Goal: Information Seeking & Learning: Learn about a topic

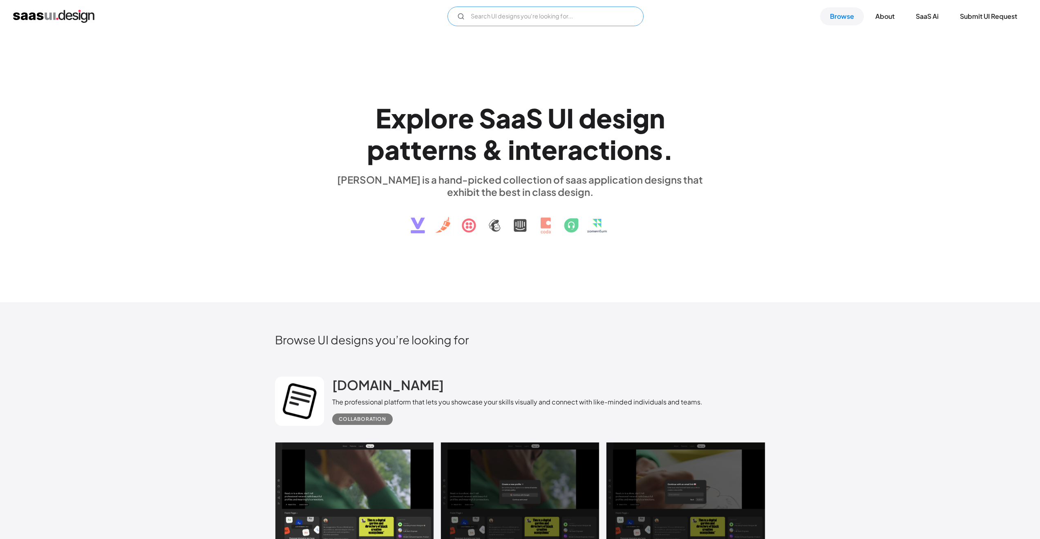
click at [544, 12] on input "Email Form" at bounding box center [546, 17] width 196 height 20
click at [791, 150] on div "E x p l o r e S a a S U I d e s i g n p a t t e r n s & i n t e r a c t i o n s…" at bounding box center [520, 167] width 1040 height 269
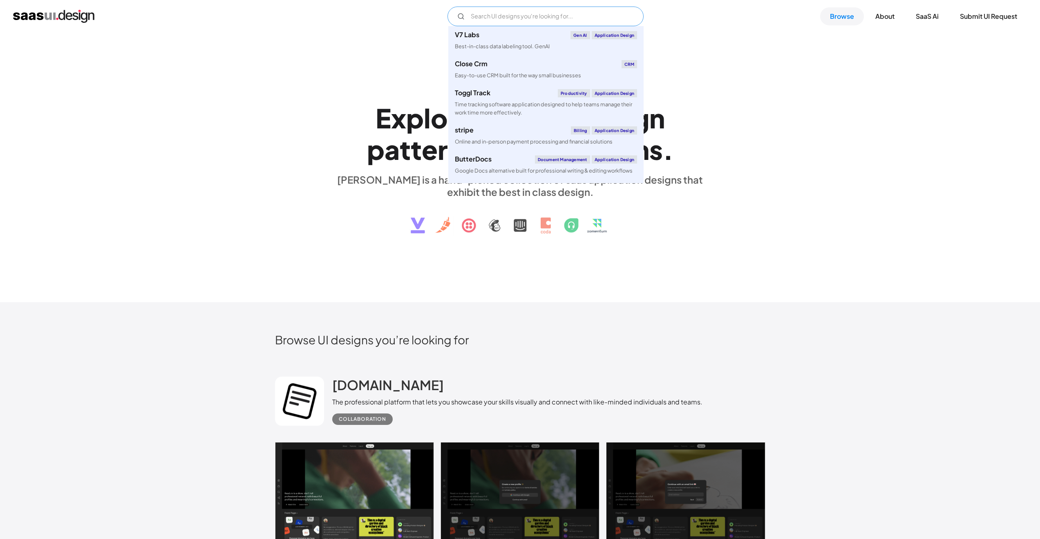
click at [575, 13] on input "Email Form" at bounding box center [546, 17] width 196 height 20
click at [533, 44] on div "Best-in-class data labeling tool. GenAI" at bounding box center [502, 47] width 95 height 8
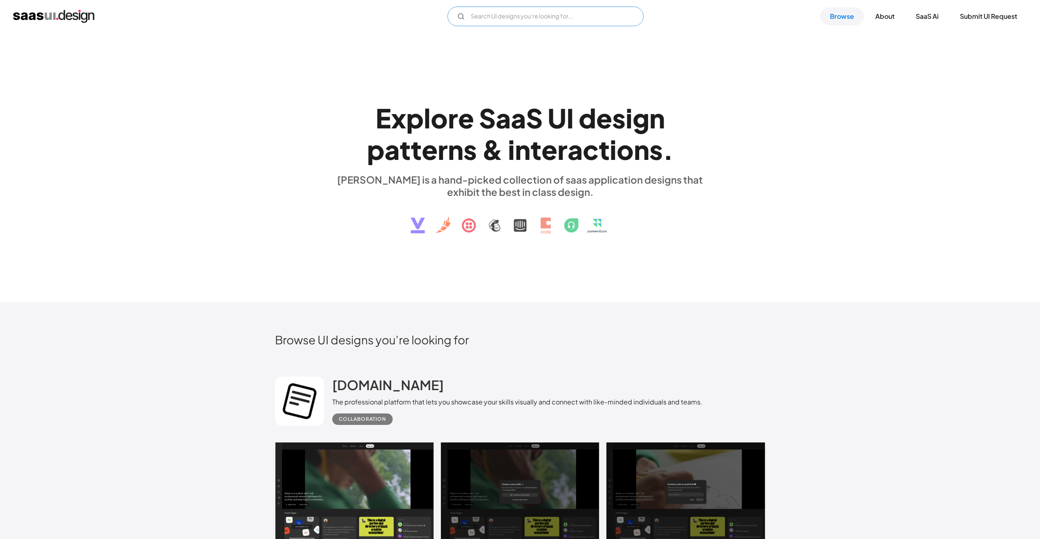
click at [474, 10] on input "Email Form" at bounding box center [546, 17] width 196 height 20
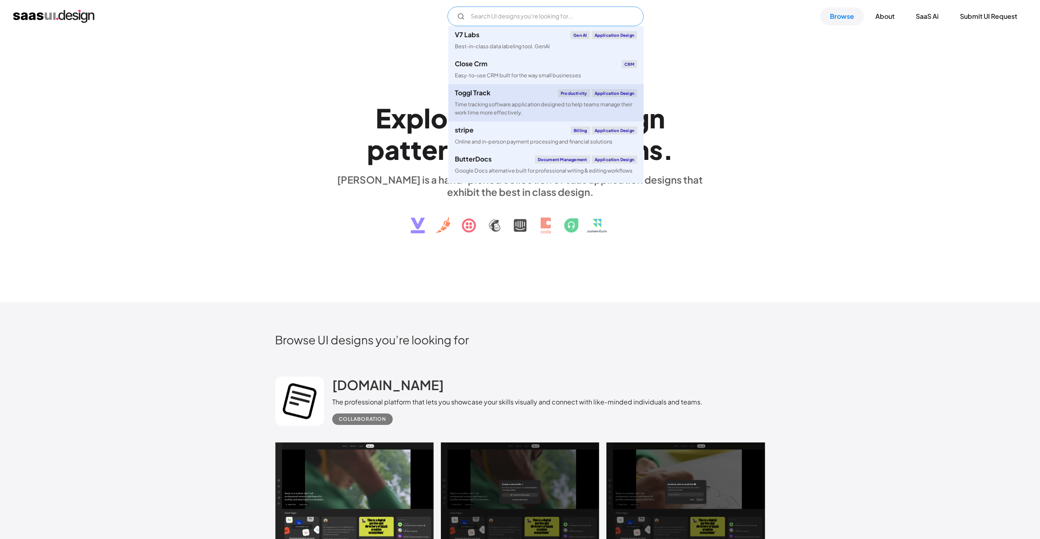
click at [493, 99] on link "Toggl Track Productivity Application Design Time tracking software application …" at bounding box center [545, 102] width 195 height 37
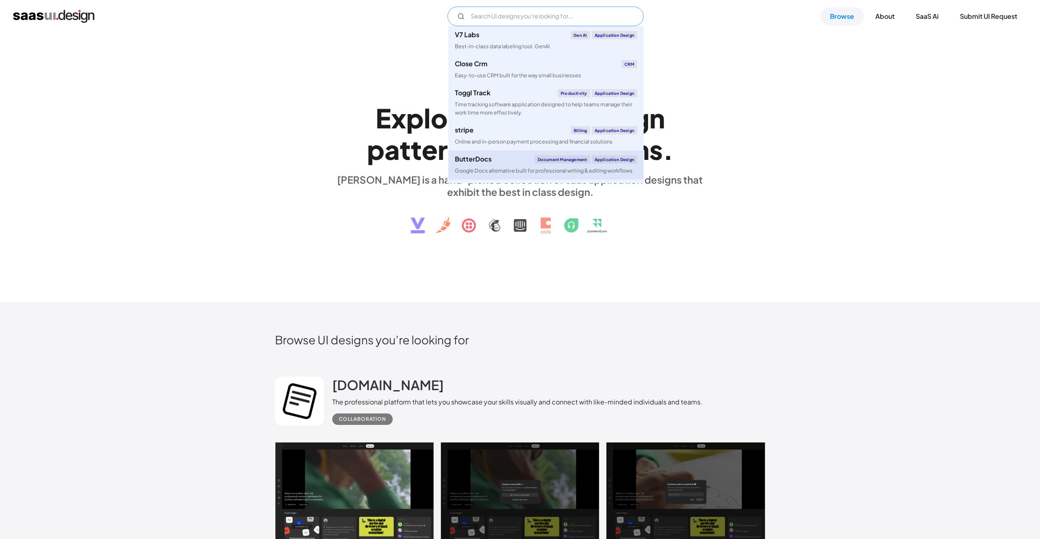
click at [501, 157] on div "ButterDocs Document Management Application Design" at bounding box center [546, 159] width 182 height 8
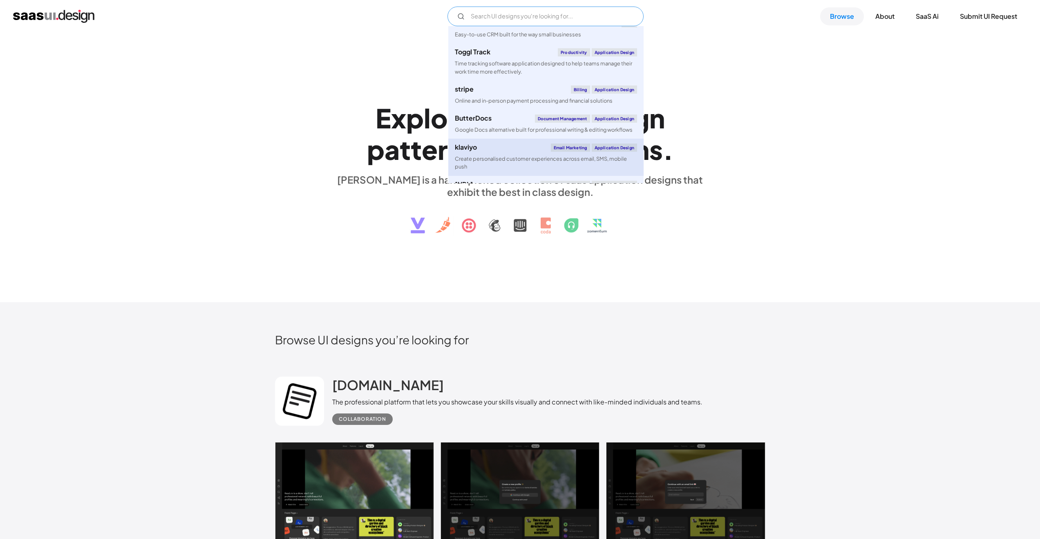
scroll to position [69, 0]
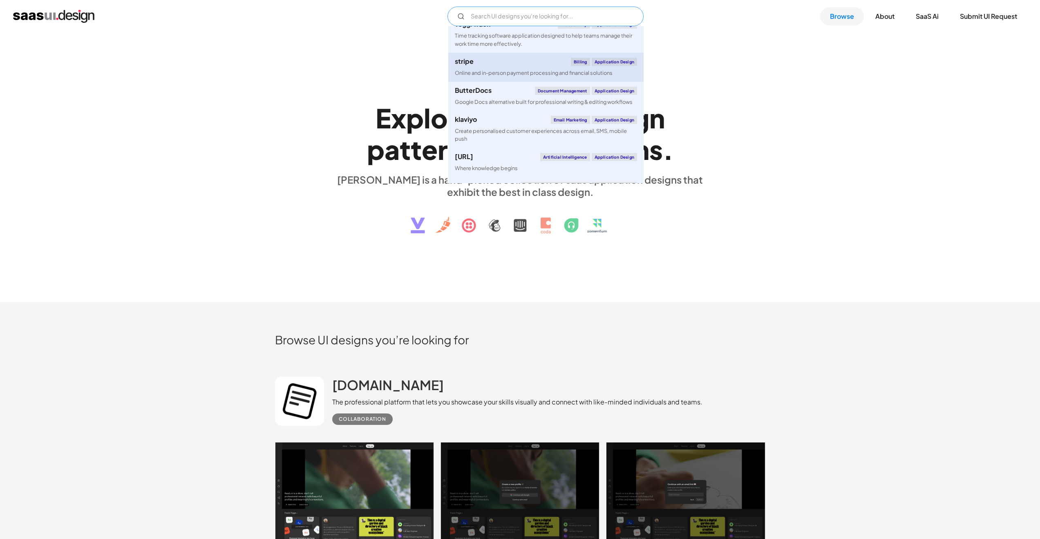
click at [515, 68] on link "stripe Billing Application Design Online and in-person payment processing and f…" at bounding box center [545, 67] width 195 height 29
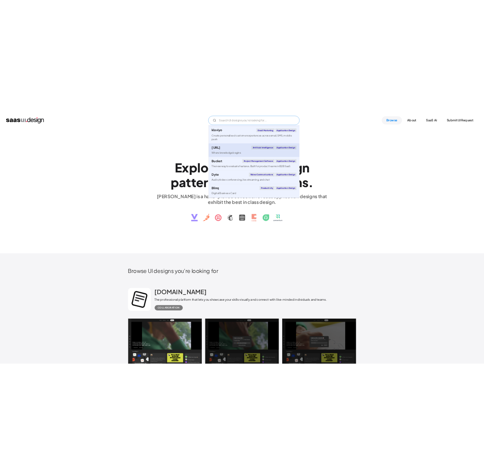
scroll to position [193, 0]
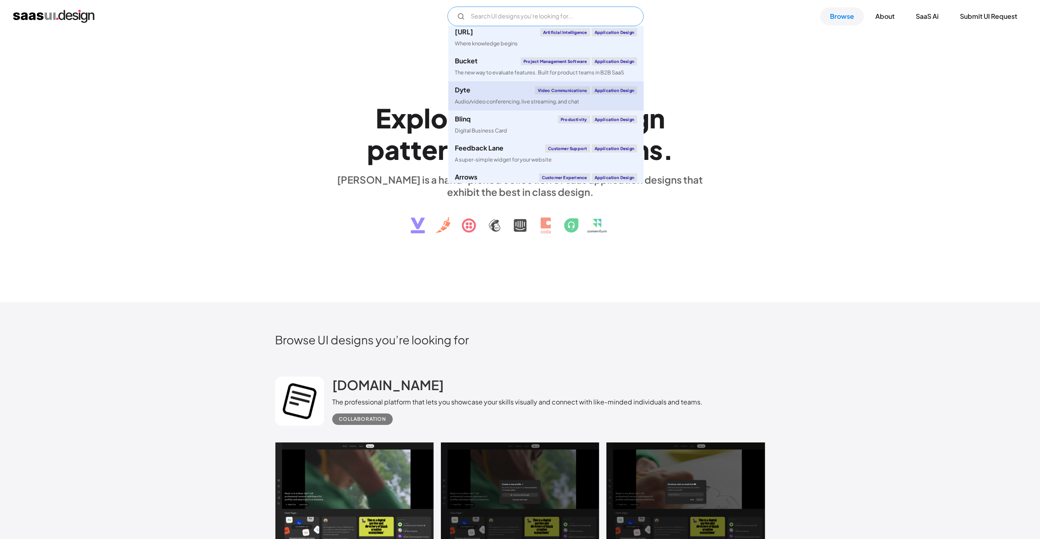
click at [506, 101] on div "Audio/video conferencing, live streaming, and chat" at bounding box center [517, 102] width 124 height 8
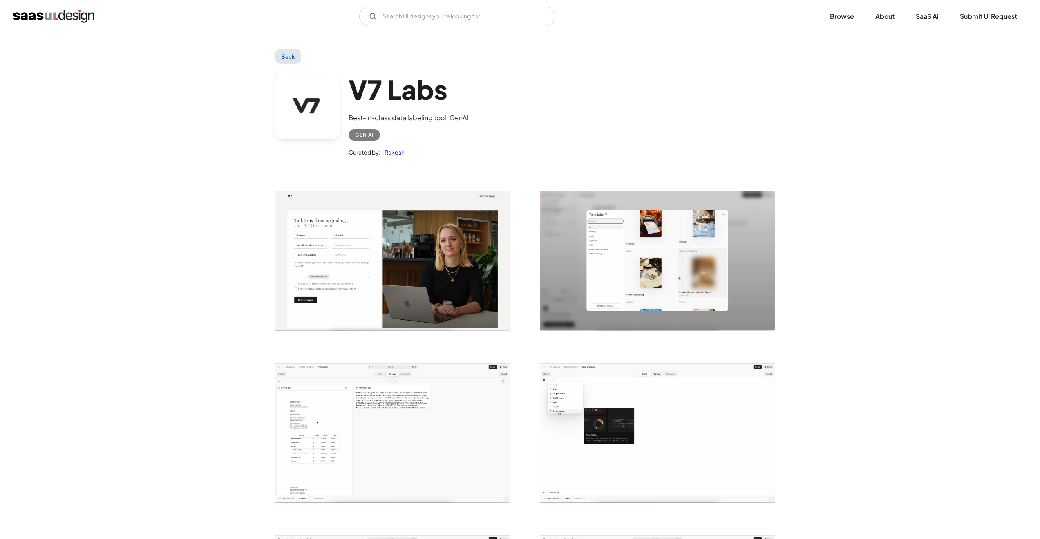
click at [608, 235] on img "open lightbox" at bounding box center [657, 260] width 235 height 139
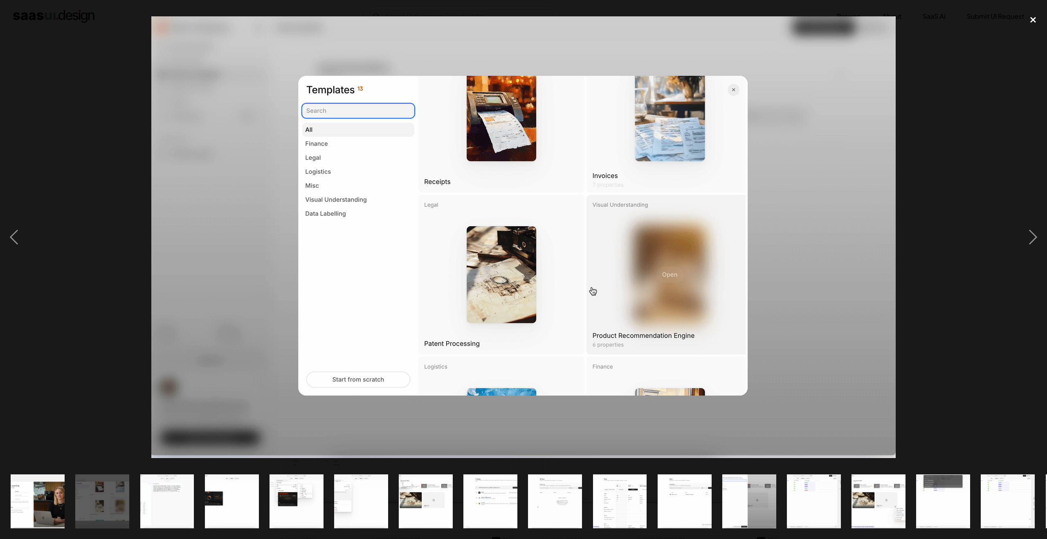
click at [1031, 16] on div "close lightbox" at bounding box center [1033, 20] width 28 height 18
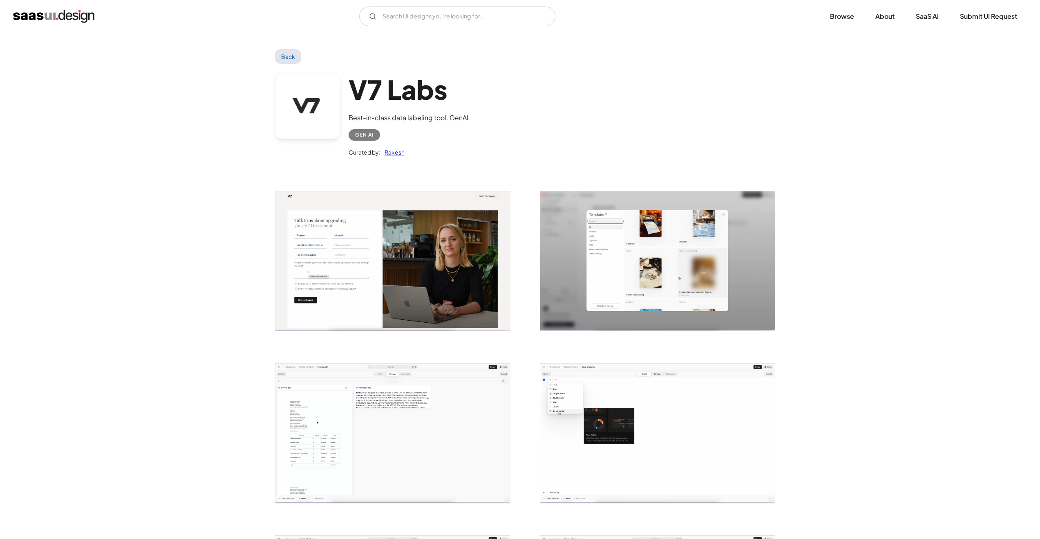
click at [84, 20] on img "home" at bounding box center [53, 16] width 81 height 13
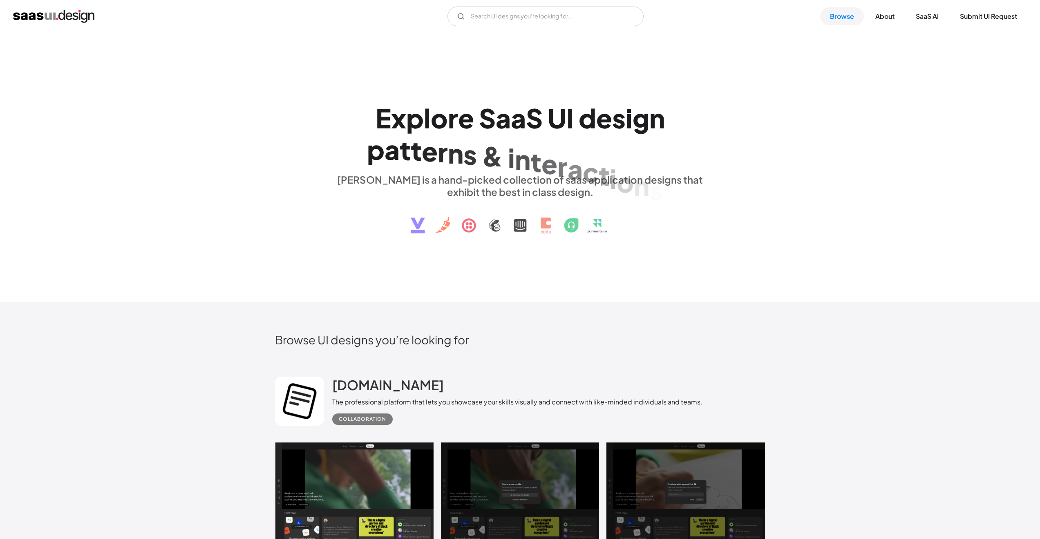
scroll to position [159, 0]
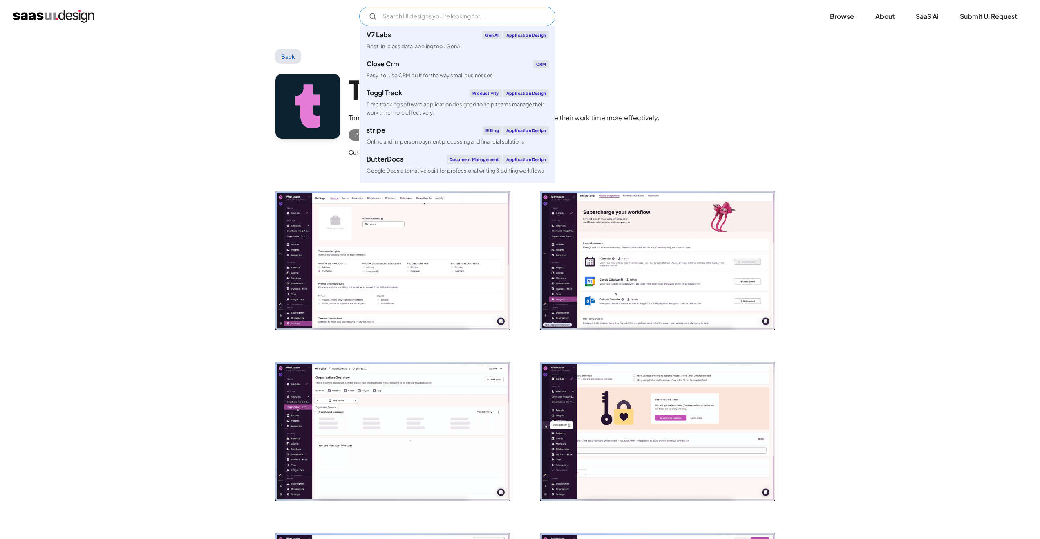
click at [437, 25] on input "Email Form" at bounding box center [457, 17] width 196 height 20
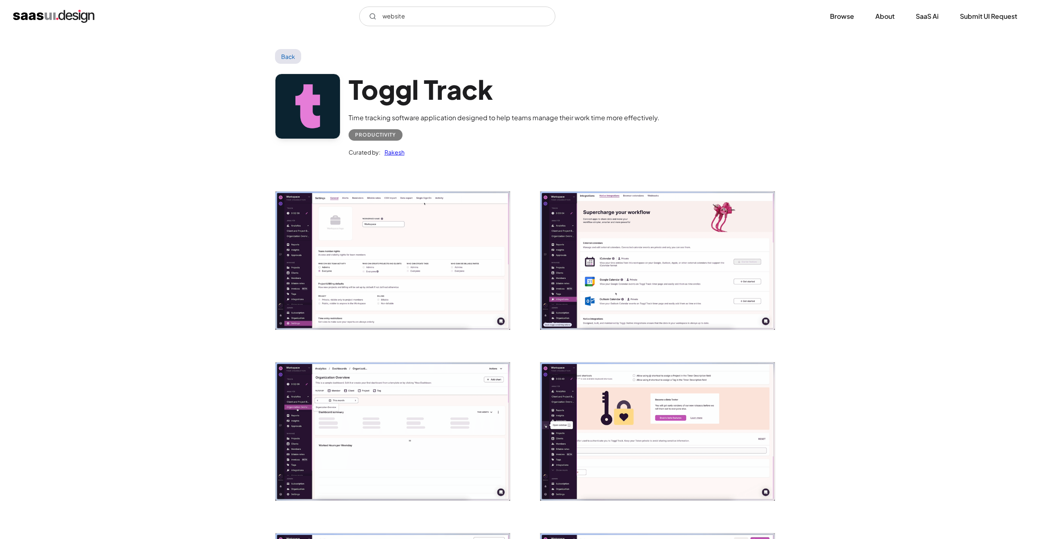
drag, startPoint x: 386, startPoint y: 29, endPoint x: 373, endPoint y: 20, distance: 16.0
click at [385, 28] on div "website Not found ! Thank you! Your submission has been received! Oops! Somethi…" at bounding box center [520, 16] width 1040 height 33
click at [368, 17] on input "website" at bounding box center [457, 17] width 196 height 20
click at [369, 17] on icon "Email Form" at bounding box center [372, 16] width 7 height 7
click at [371, 18] on icon "Email Form" at bounding box center [372, 16] width 7 height 7
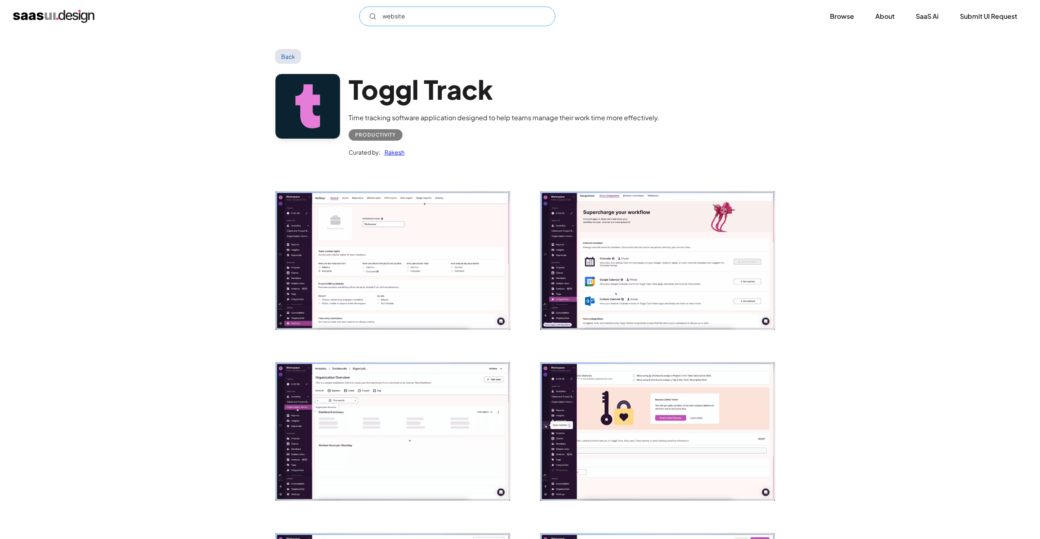
click at [419, 20] on input "website" at bounding box center [457, 17] width 196 height 20
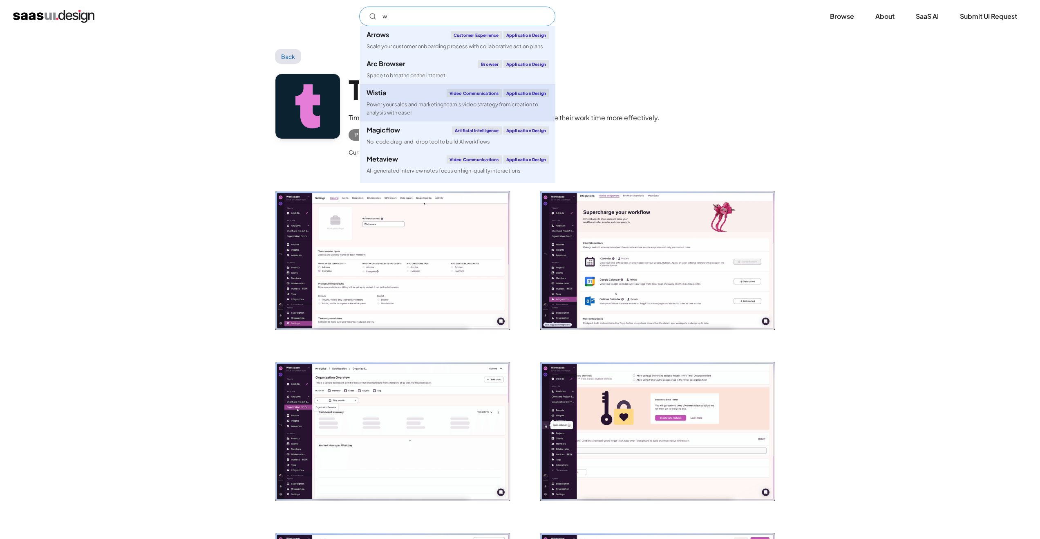
click at [417, 99] on link "Wistia Video Communications Application Design Power your sales and marketing t…" at bounding box center [457, 102] width 195 height 37
type input "w"
click at [651, 119] on div "Time tracking software application designed to help teams manage their work tim…" at bounding box center [504, 118] width 311 height 10
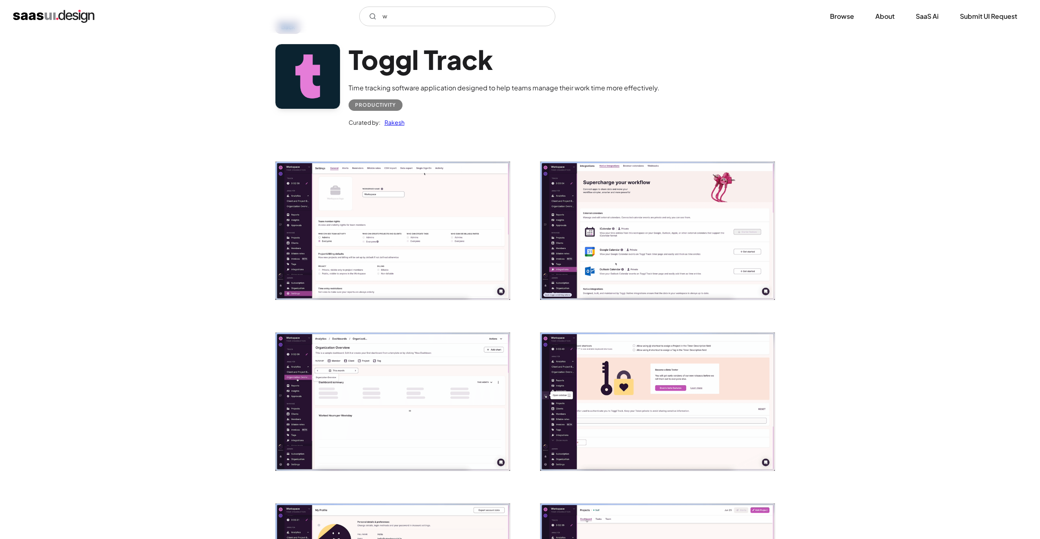
scroll to position [37, 0]
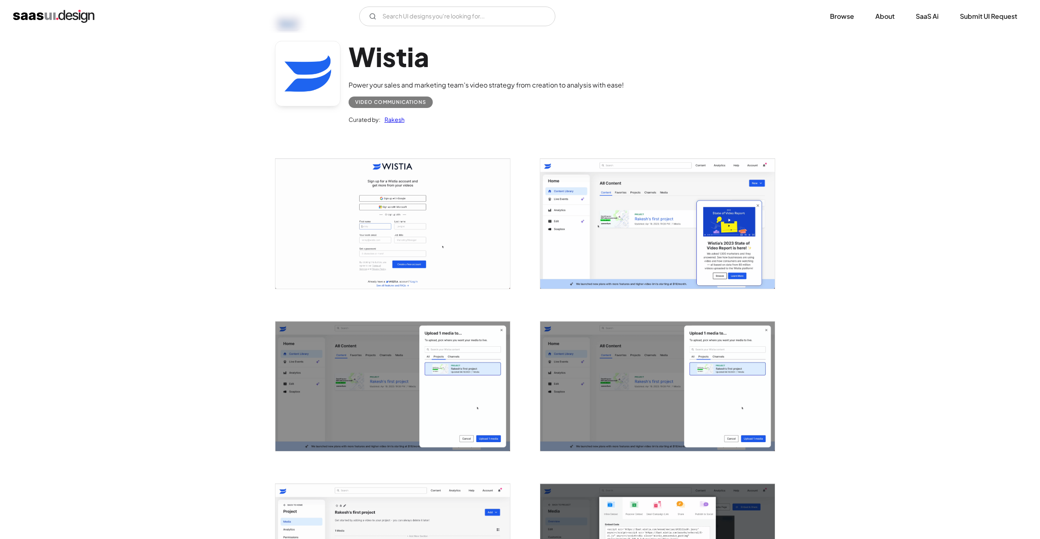
scroll to position [34, 0]
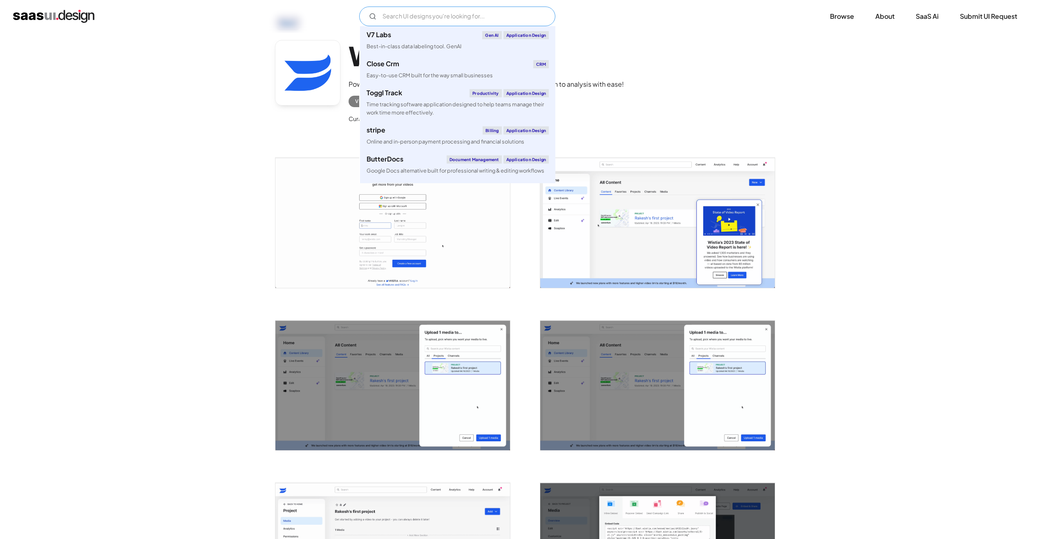
click at [427, 19] on input "Email Form" at bounding box center [457, 17] width 196 height 20
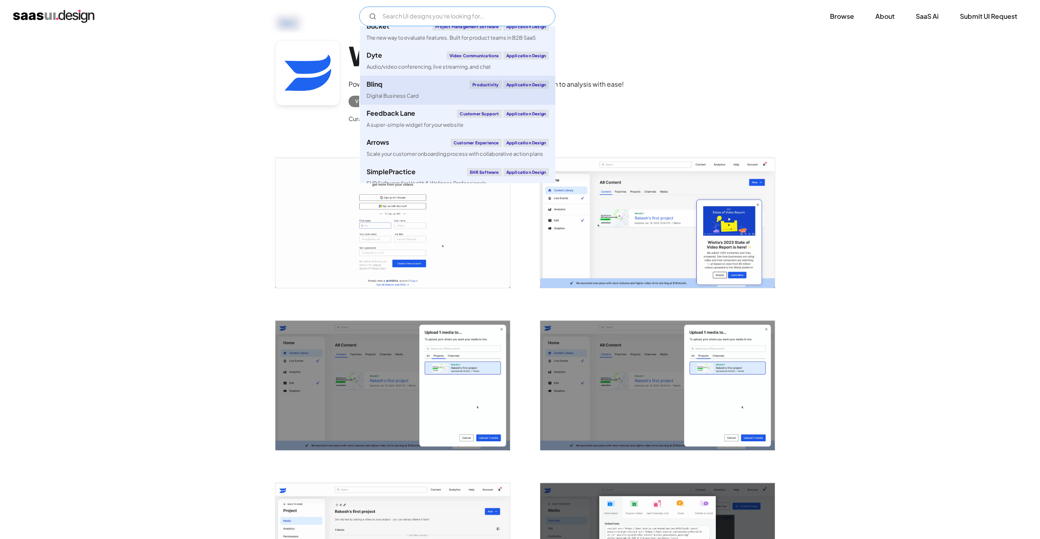
scroll to position [111, 0]
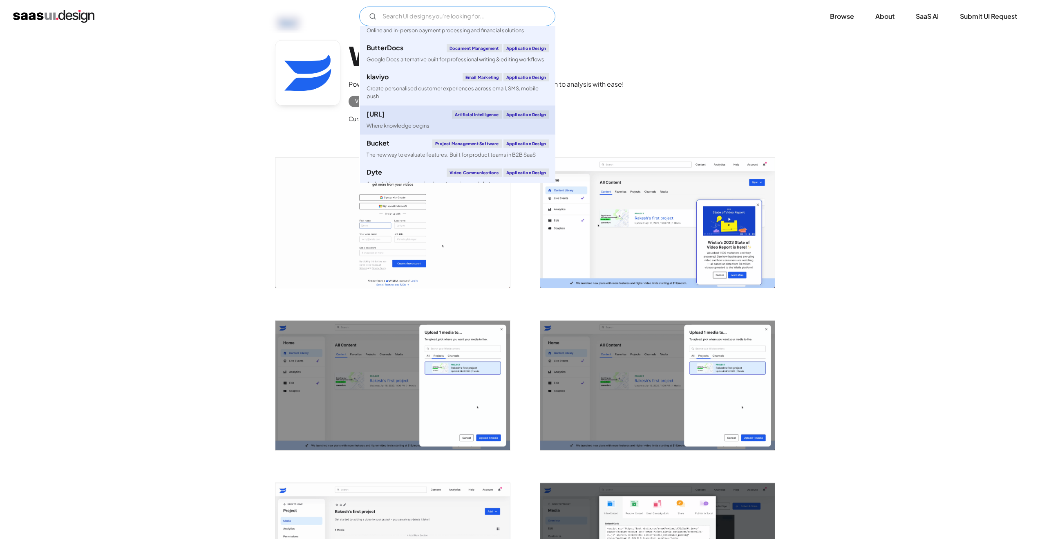
click at [408, 113] on div "[URL] Artificial Intelligence Application Design" at bounding box center [458, 114] width 182 height 8
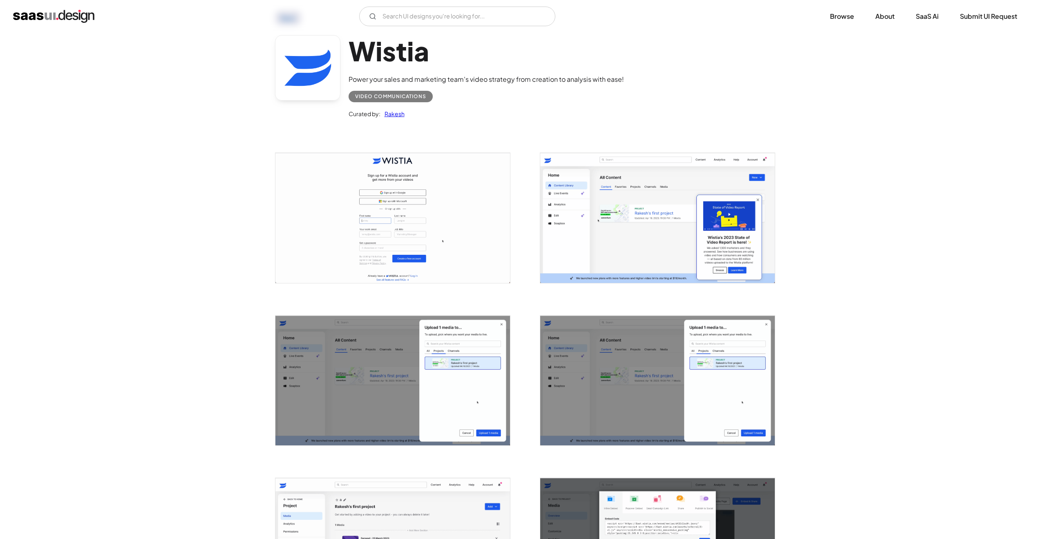
scroll to position [45, 0]
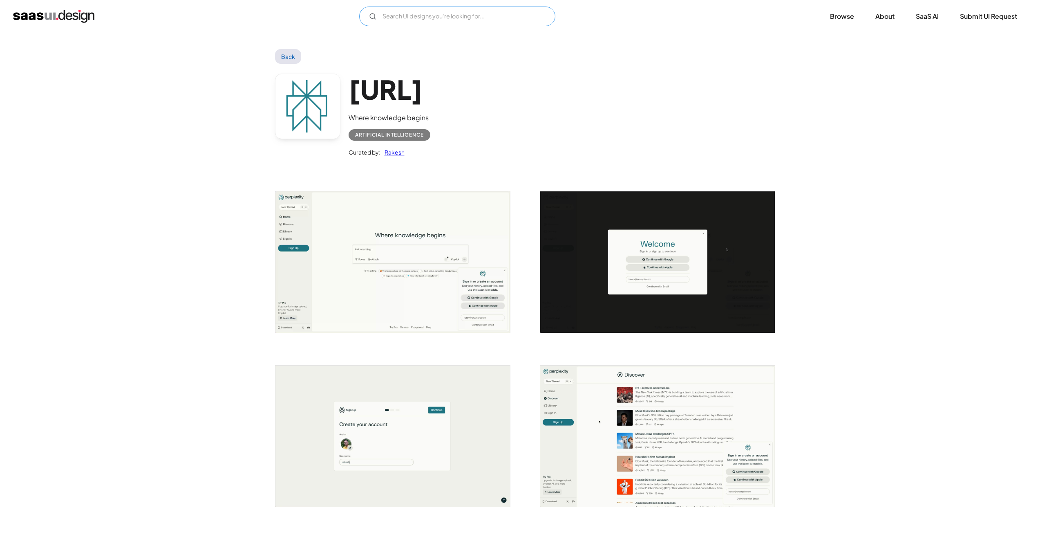
click at [454, 20] on input "Email Form" at bounding box center [457, 17] width 196 height 20
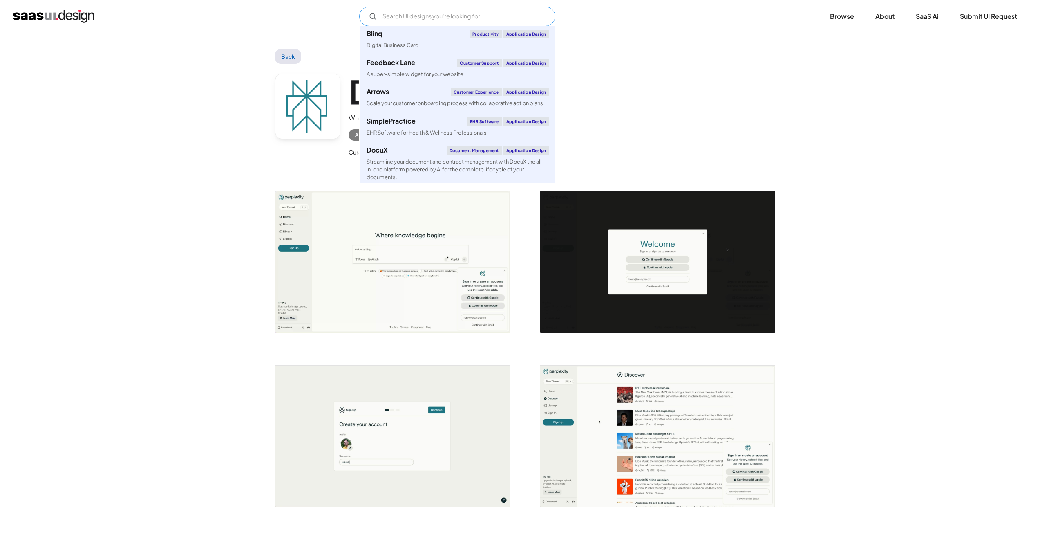
scroll to position [323, 0]
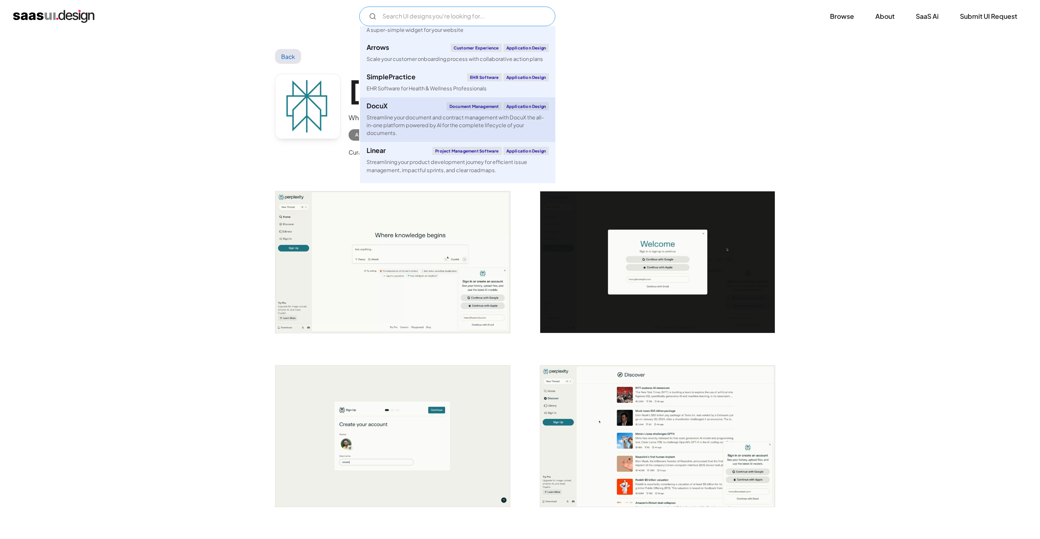
click at [396, 130] on div "Streamline your document and contract management with DocuX the all-in-one plat…" at bounding box center [458, 126] width 182 height 24
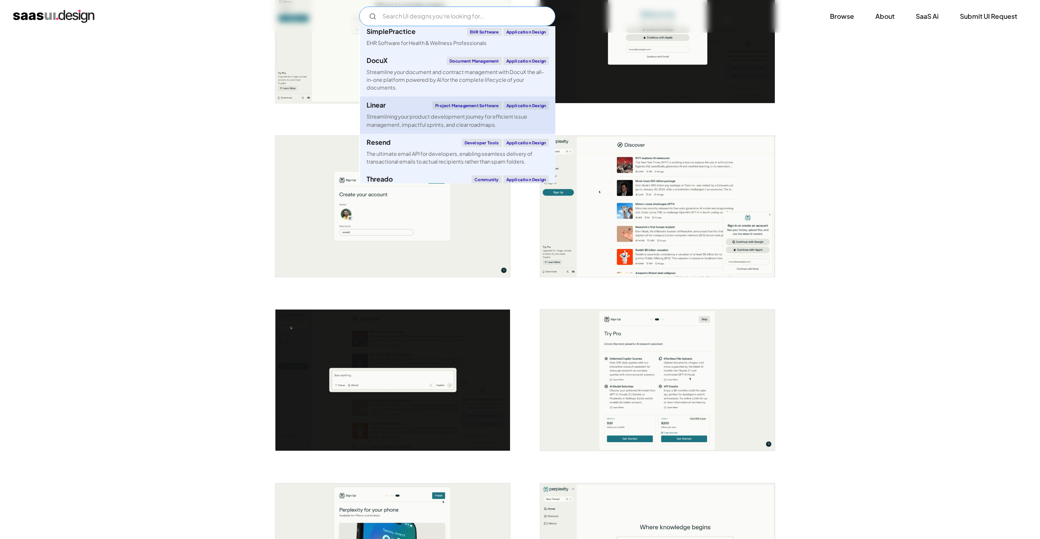
scroll to position [478, 0]
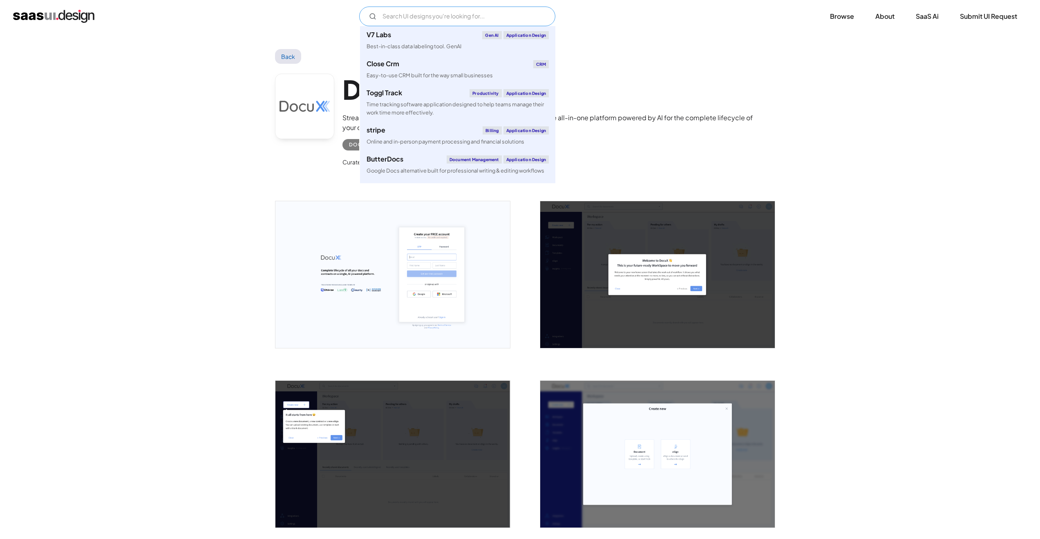
click at [434, 16] on input "Email Form" at bounding box center [457, 17] width 196 height 20
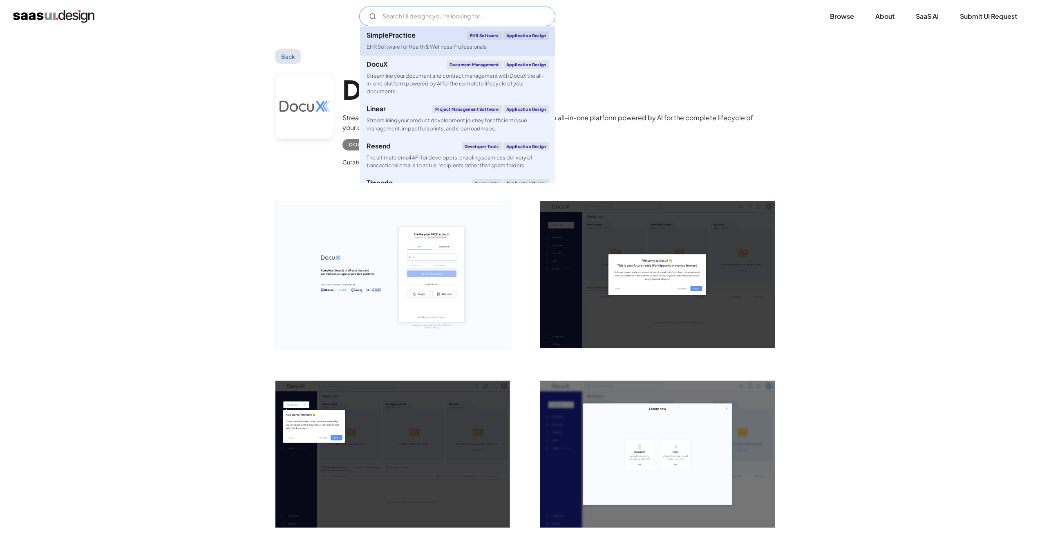
scroll to position [436, 0]
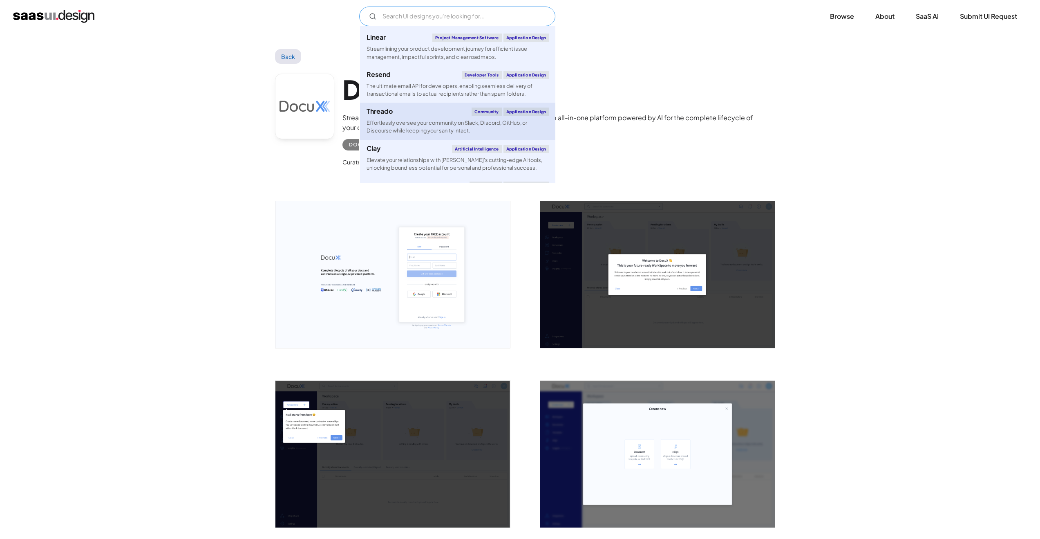
click at [424, 110] on div "Threado Community Application Design" at bounding box center [458, 112] width 182 height 8
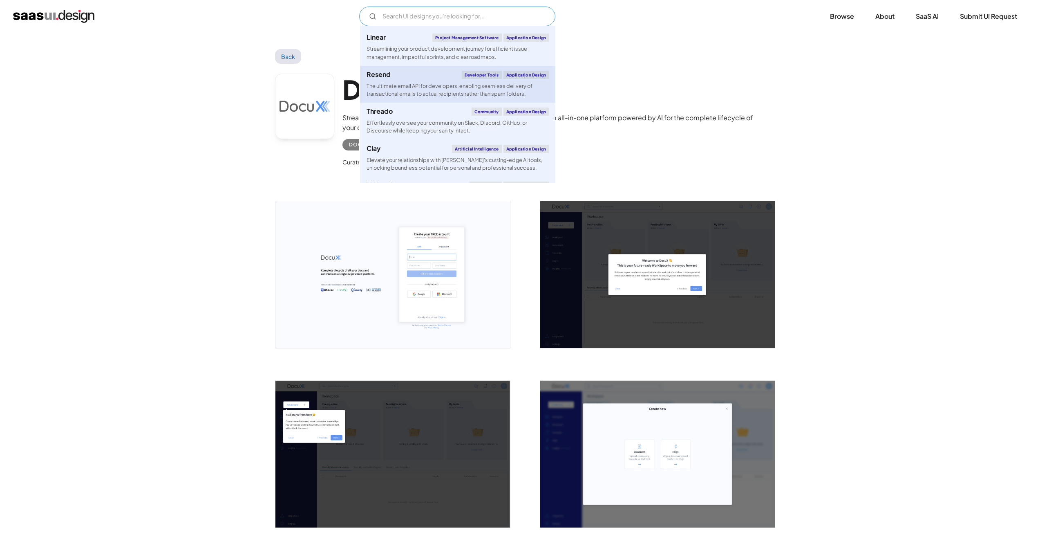
click at [410, 88] on div "The ultimate email API for developers, enabling seamless delivery of transactio…" at bounding box center [458, 90] width 182 height 16
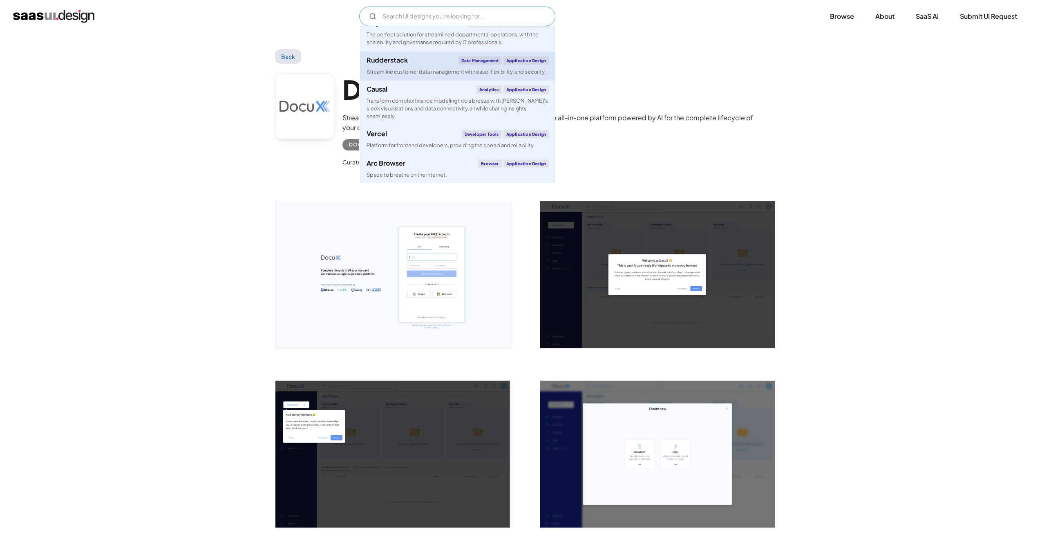
scroll to position [671, 0]
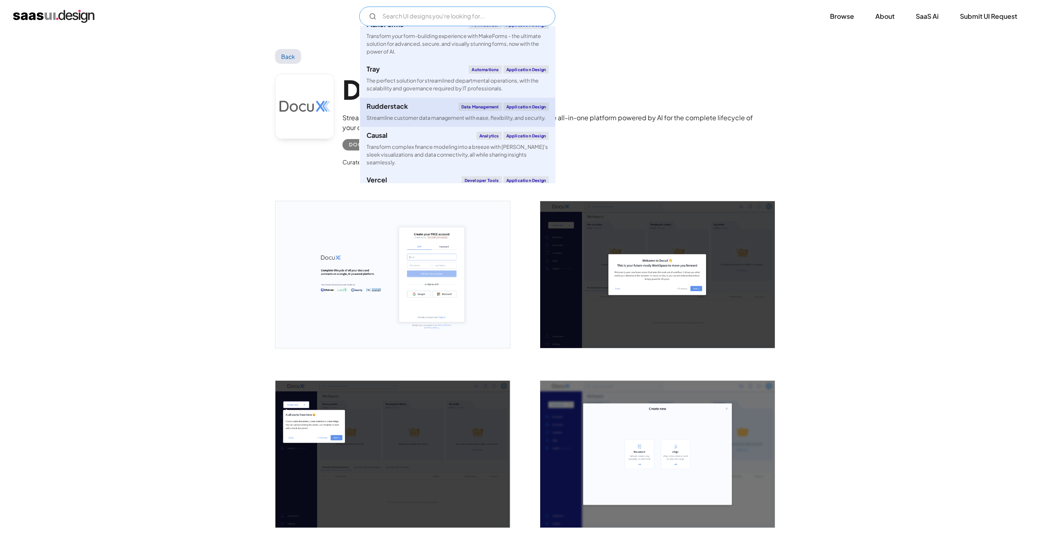
click at [413, 122] on div "Streamline customer data management with ease, flexibility, and security." at bounding box center [456, 118] width 179 height 8
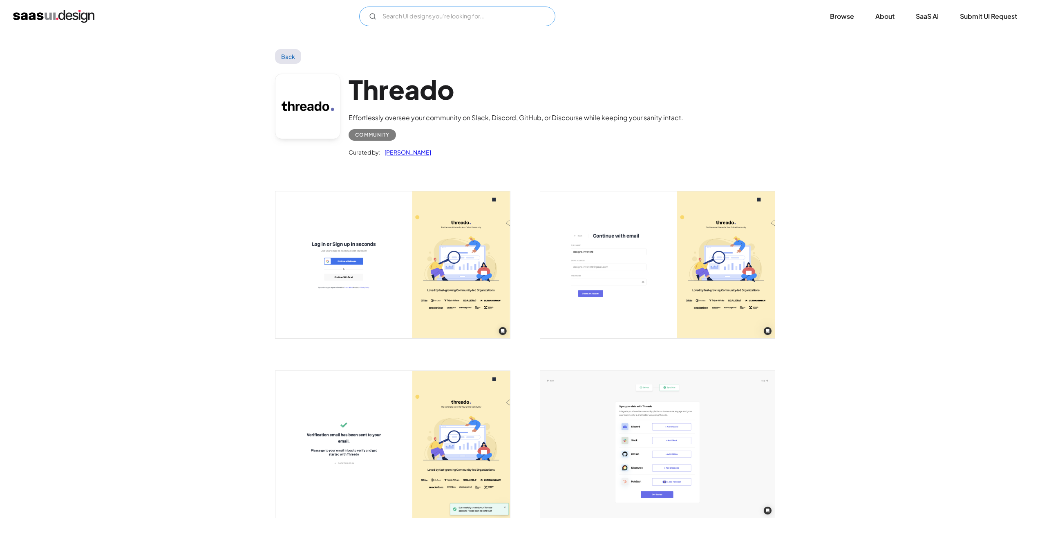
click at [445, 11] on input "Email Form" at bounding box center [457, 17] width 196 height 20
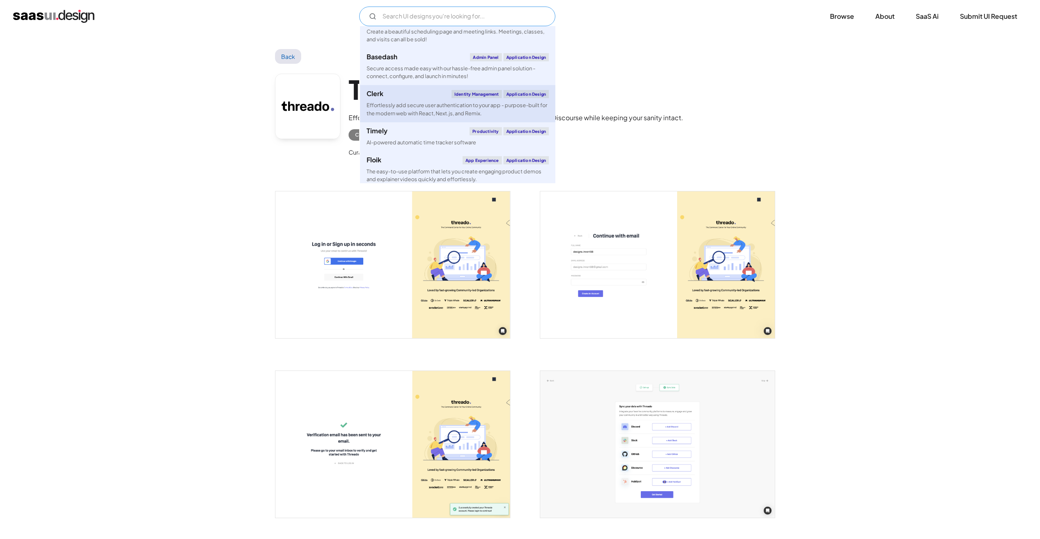
scroll to position [925, 0]
click at [430, 103] on link "Timely Productivity Application Design AI-powered automatic time tracker softwa…" at bounding box center [457, 101] width 195 height 29
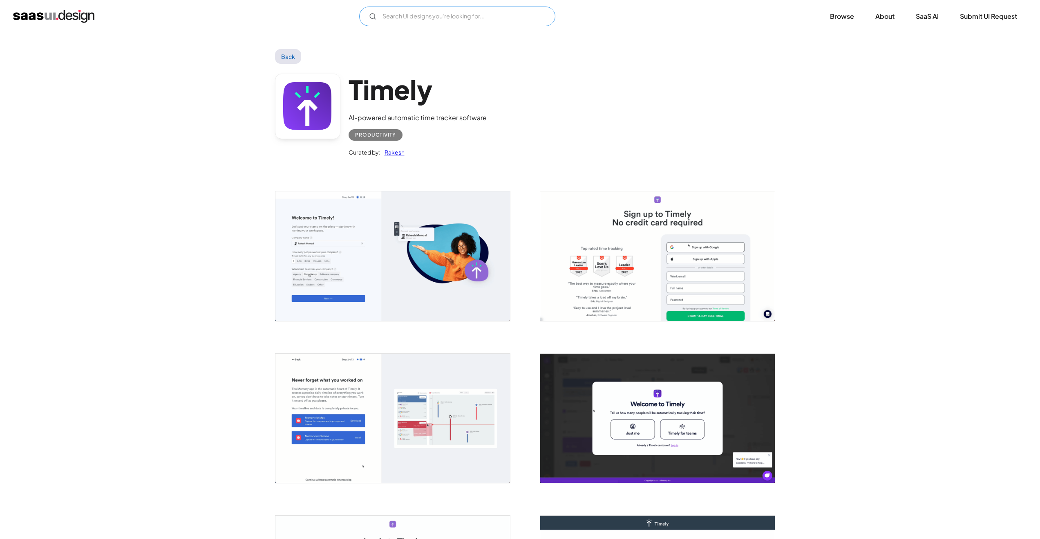
click at [405, 22] on input "Email Form" at bounding box center [457, 17] width 196 height 20
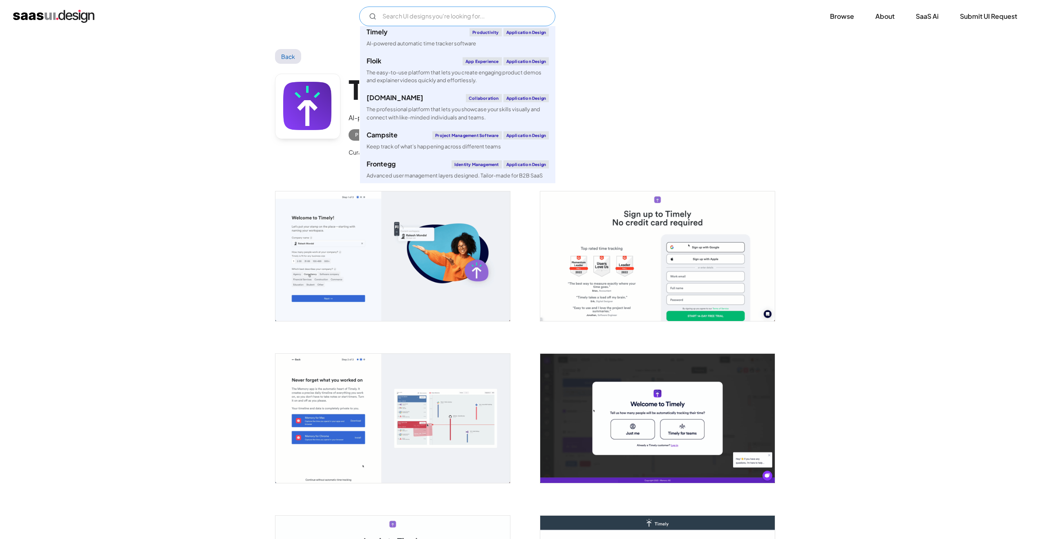
scroll to position [1021, 0]
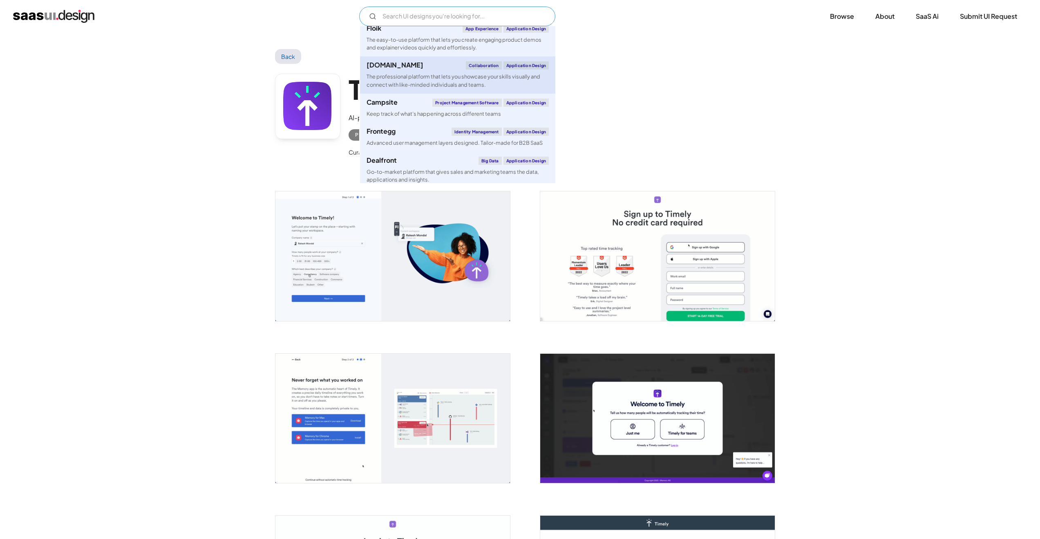
click at [395, 80] on div "The professional platform that lets you showcase your skills visually and conne…" at bounding box center [458, 81] width 182 height 16
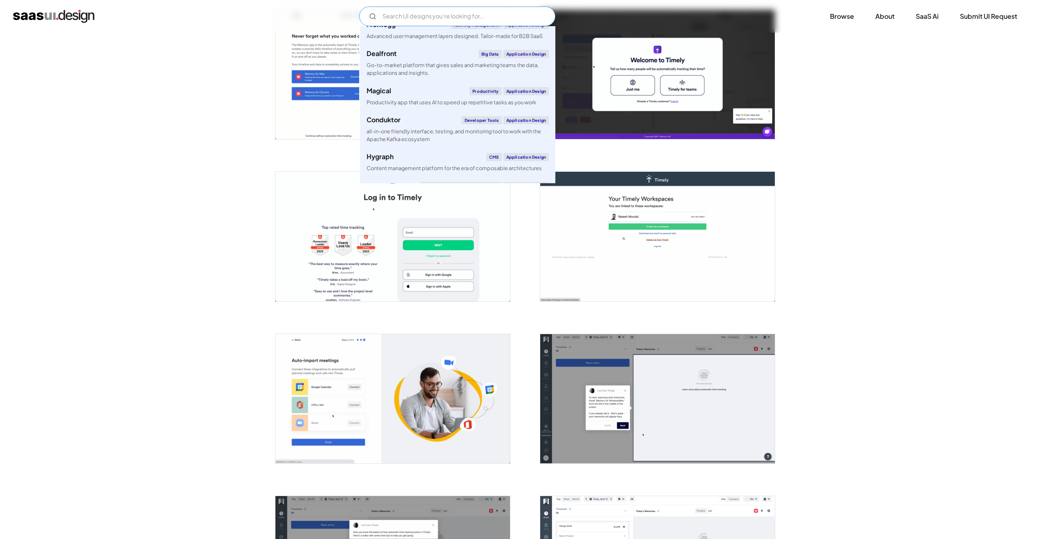
scroll to position [345, 0]
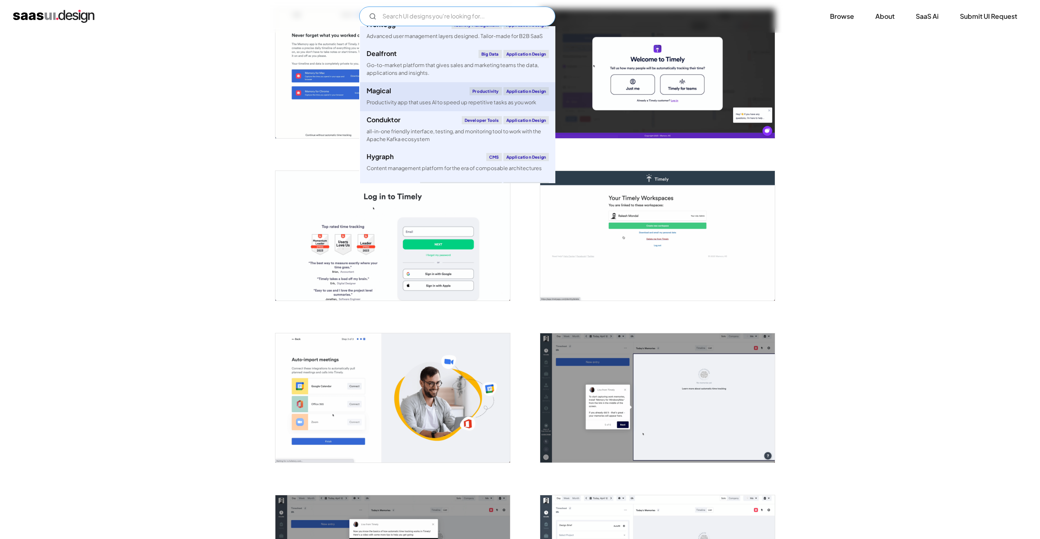
click at [389, 102] on div "Productivity app that uses AI to speed up repetitive tasks as you work" at bounding box center [452, 103] width 170 height 8
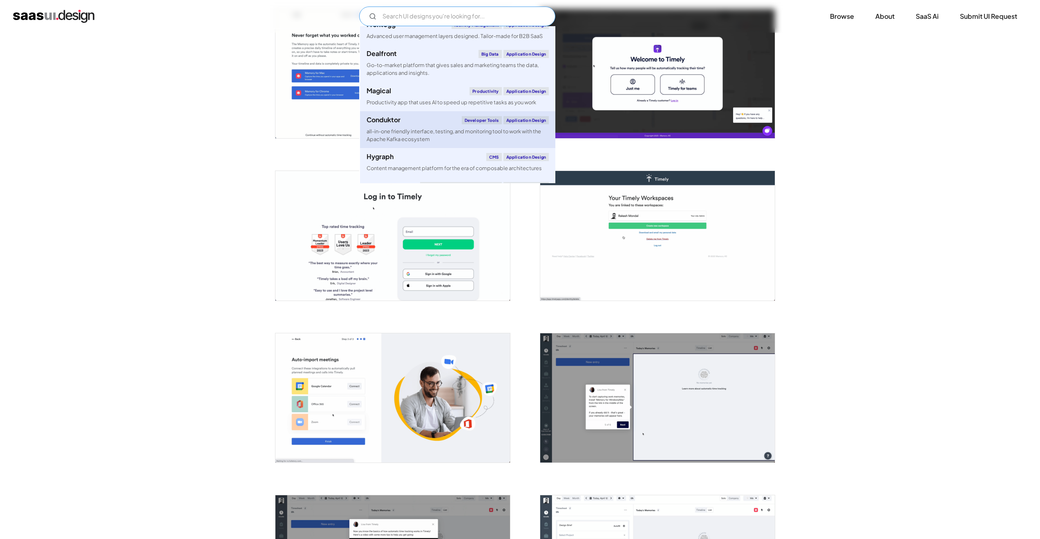
click at [411, 132] on div "all-in-one friendly interface, testing, and monitoring tool to work with the Ap…" at bounding box center [458, 136] width 182 height 16
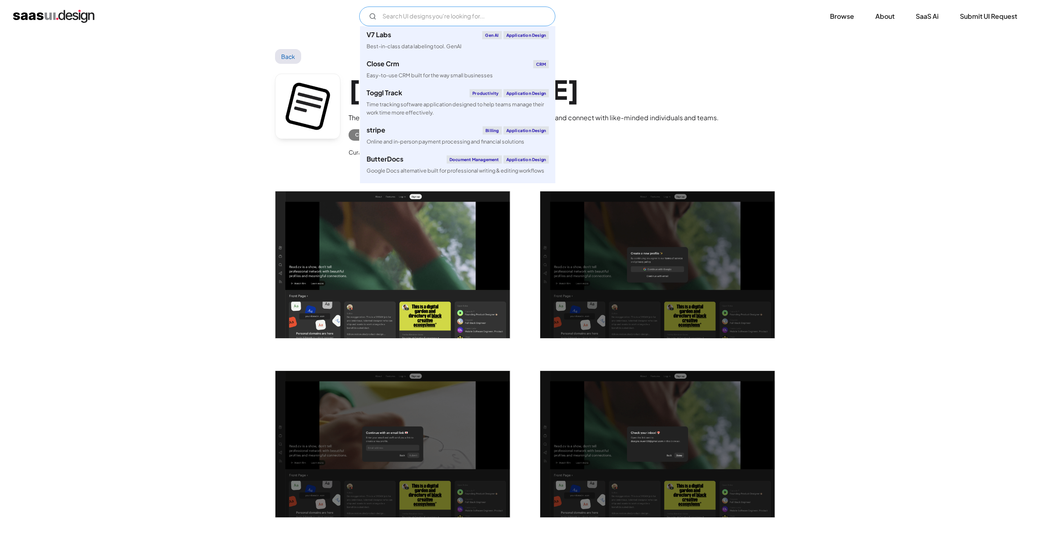
click at [426, 21] on input "Email Form" at bounding box center [457, 17] width 196 height 20
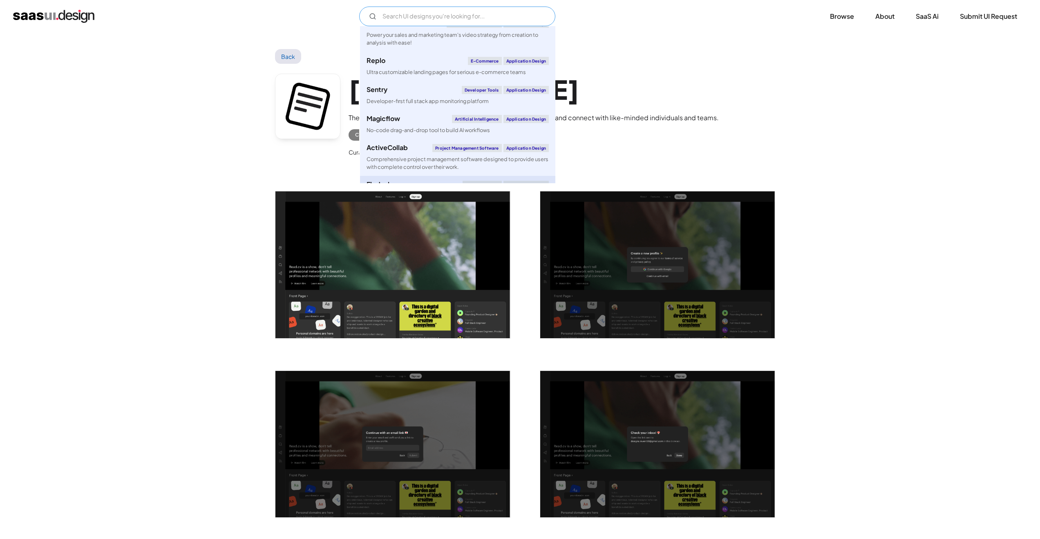
scroll to position [2008, 0]
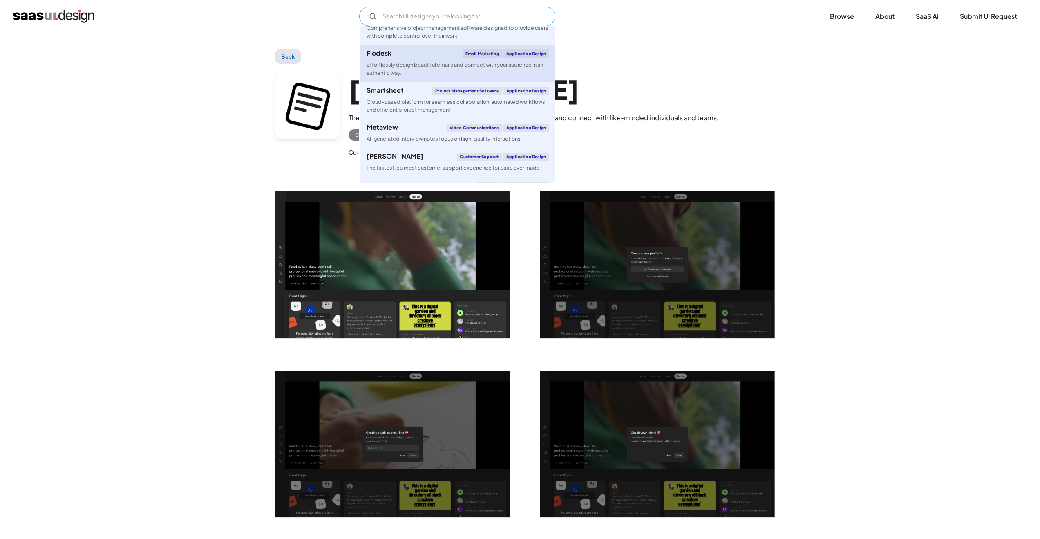
click at [396, 76] on div "Effortlessly design beautiful emails and connect with your audience in an authe…" at bounding box center [458, 69] width 182 height 16
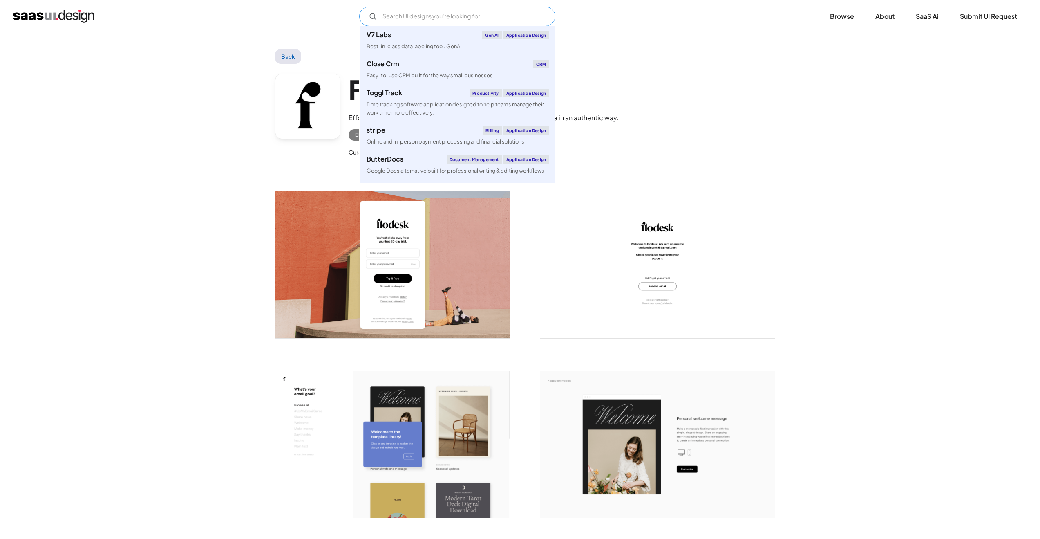
click at [412, 22] on input "Email Form" at bounding box center [457, 17] width 196 height 20
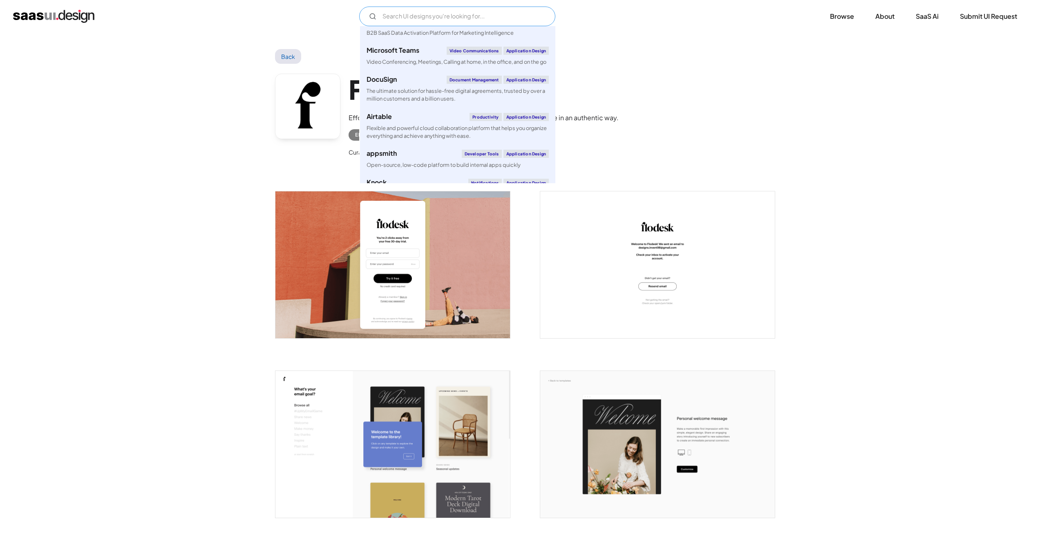
scroll to position [1365, 0]
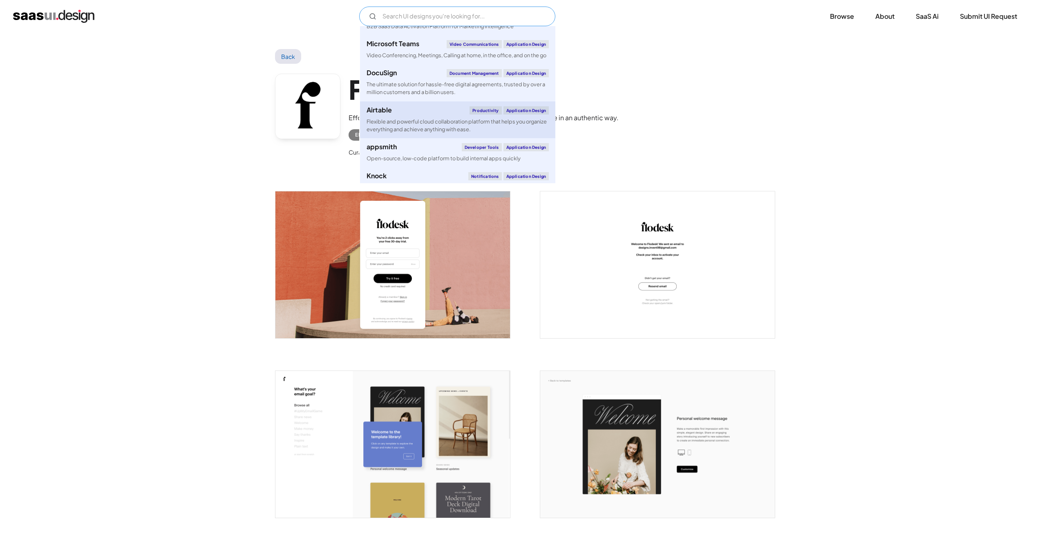
click at [411, 133] on div "Flexible and powerful cloud collaboration platform that helps you organize ever…" at bounding box center [458, 126] width 182 height 16
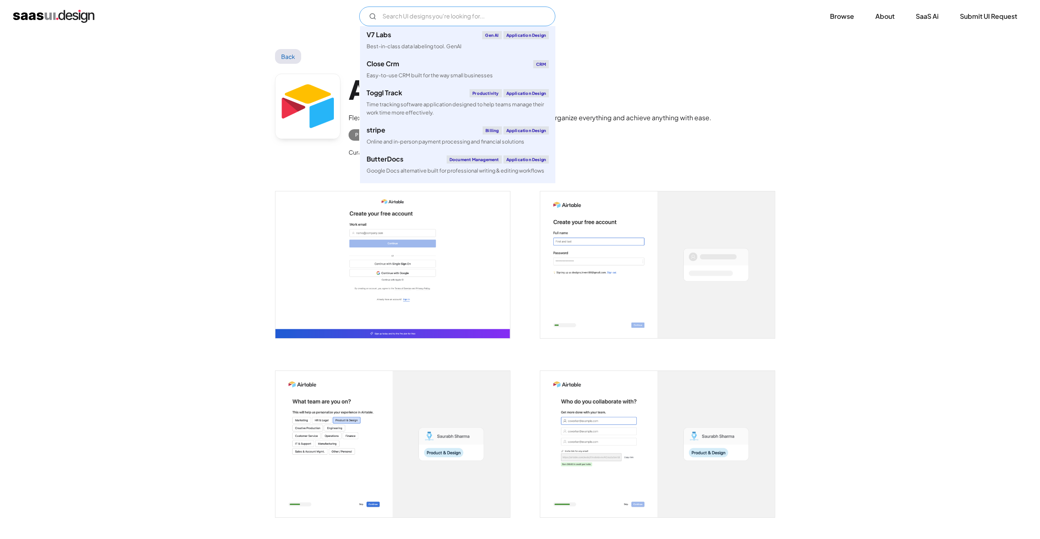
click at [432, 26] on input "Email Form" at bounding box center [457, 17] width 196 height 20
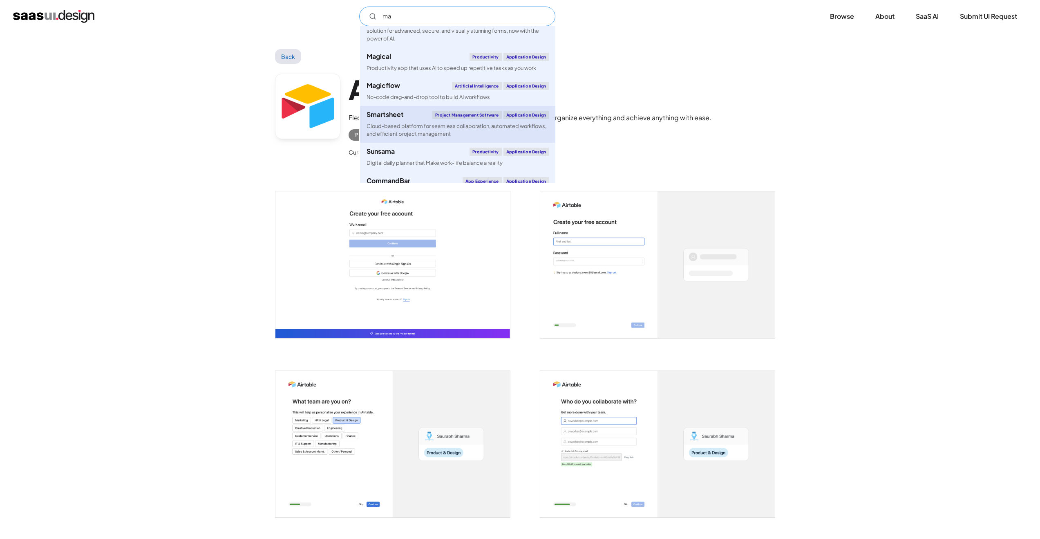
scroll to position [41, 0]
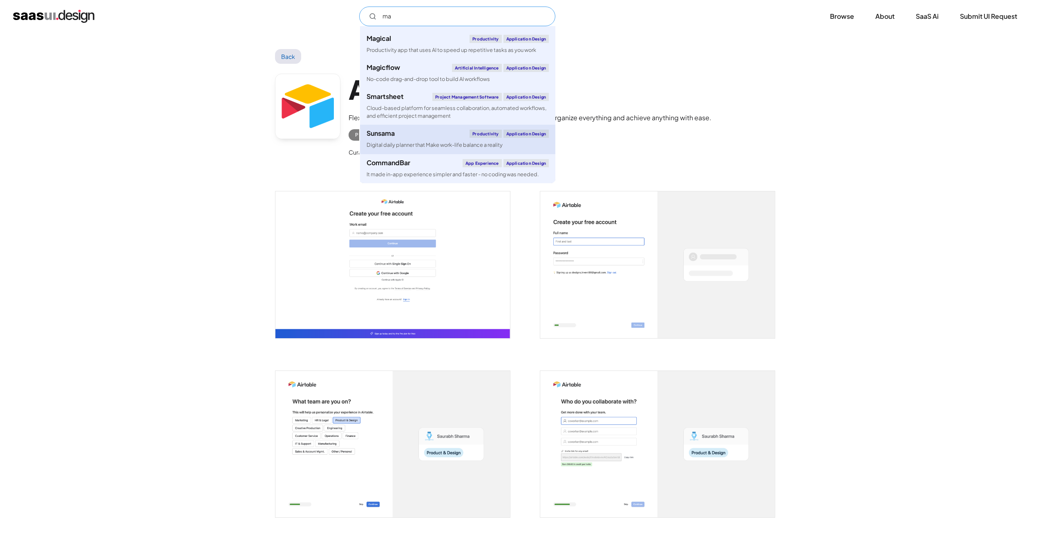
click at [421, 144] on div "Digital daily planner that Make work-life balance a reality" at bounding box center [435, 145] width 136 height 8
type input "ma"
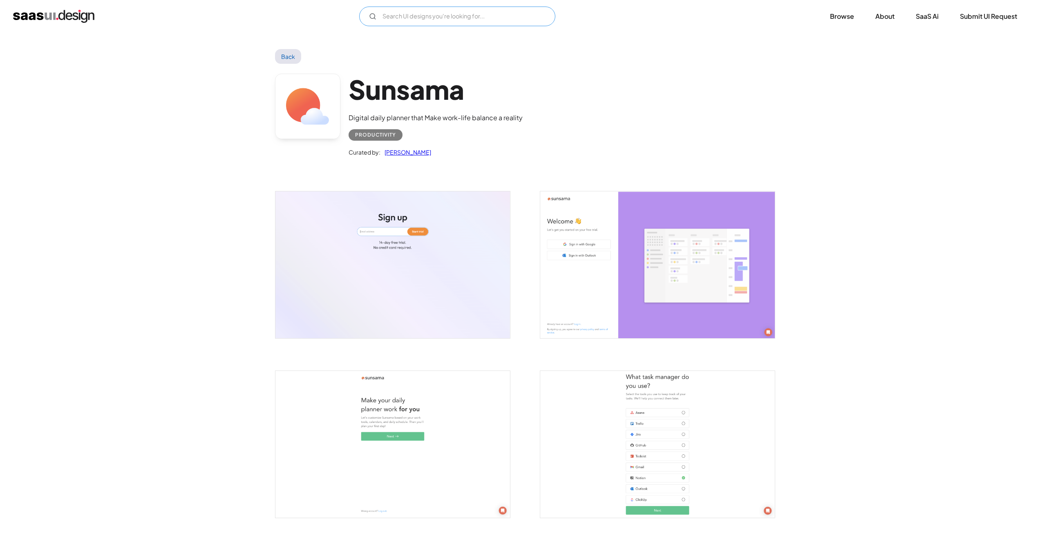
click at [442, 11] on input "Email Form" at bounding box center [457, 17] width 196 height 20
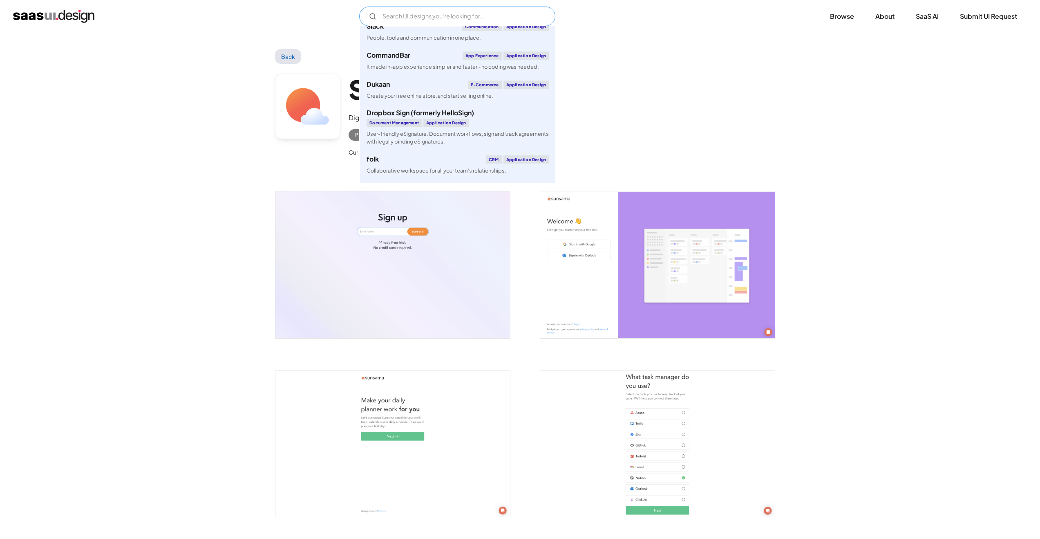
scroll to position [3155, 0]
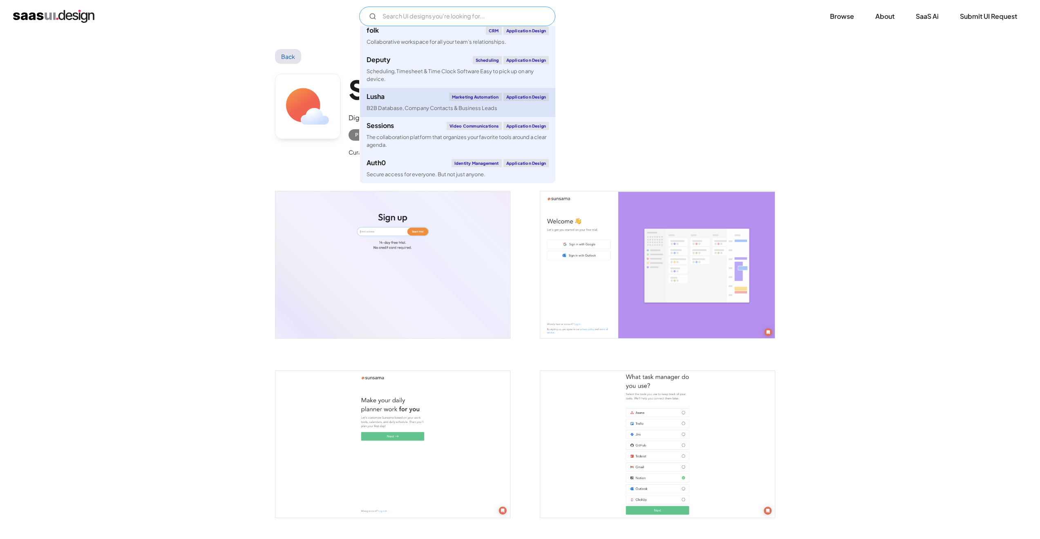
click at [420, 101] on link "Lusha Marketing Automation Application Design B2B Database, Company Contacts & …" at bounding box center [457, 102] width 195 height 29
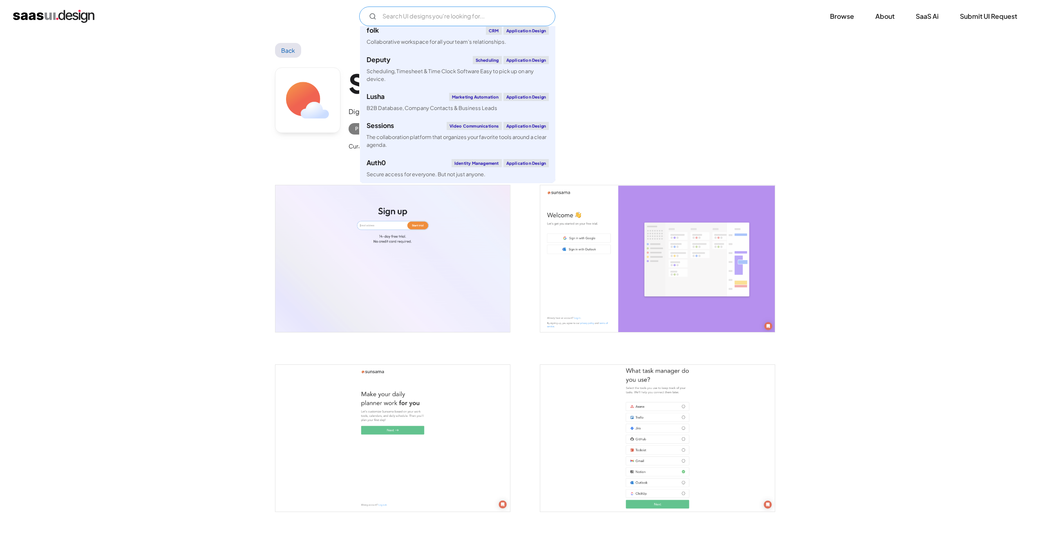
scroll to position [14, 0]
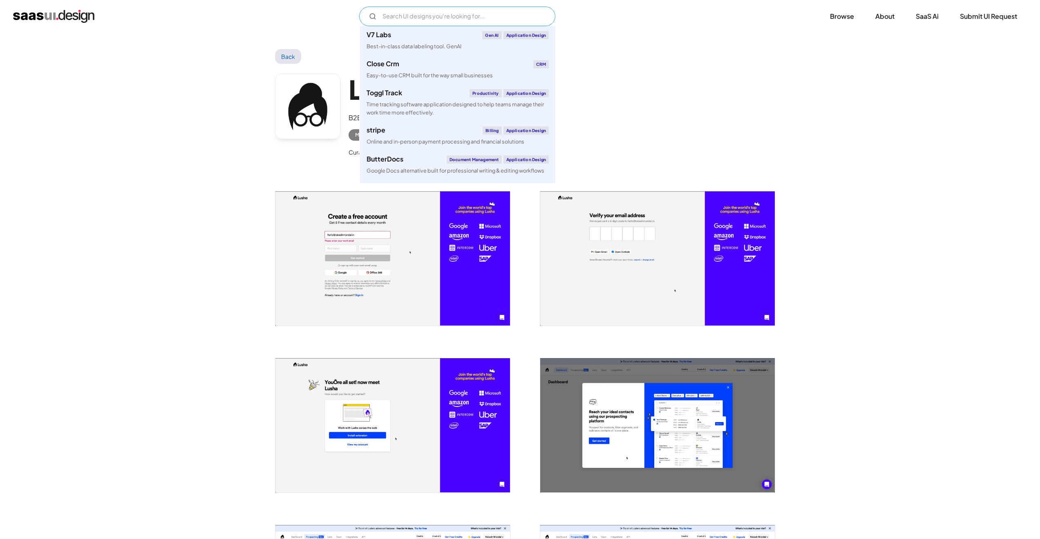
click at [421, 19] on input "Email Form" at bounding box center [457, 17] width 196 height 20
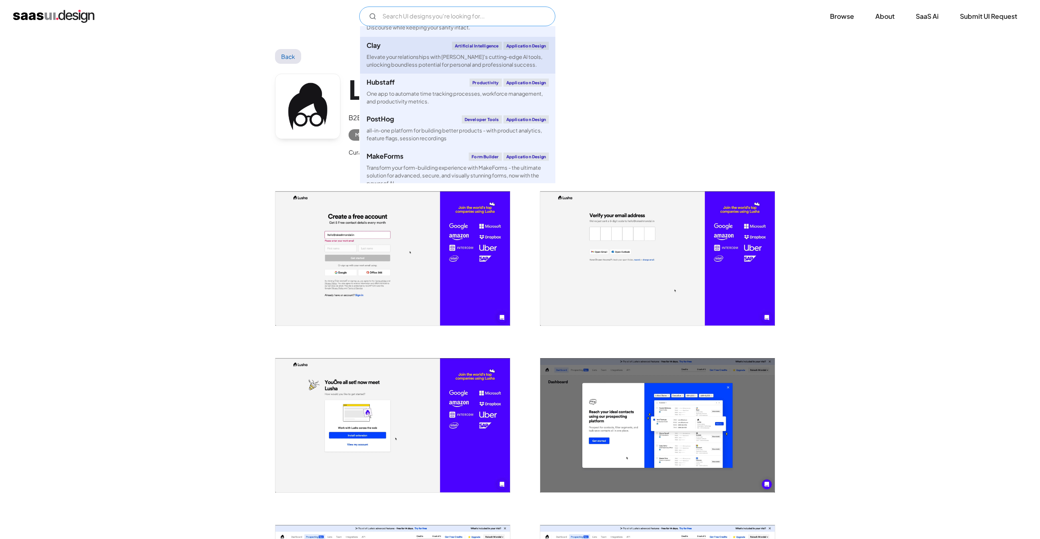
scroll to position [639, 0]
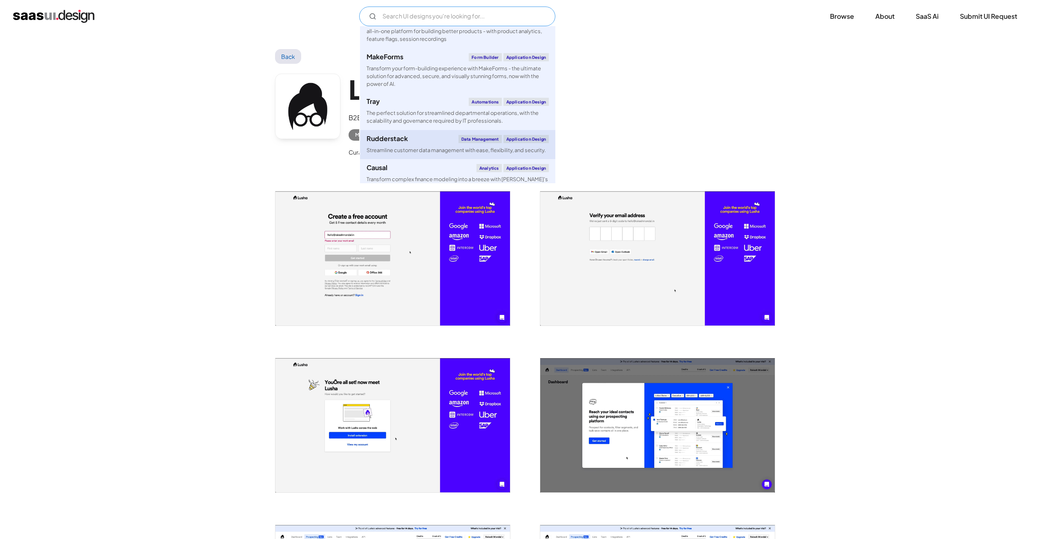
click at [424, 142] on div "Rudderstack Data Management Application Design" at bounding box center [458, 139] width 182 height 8
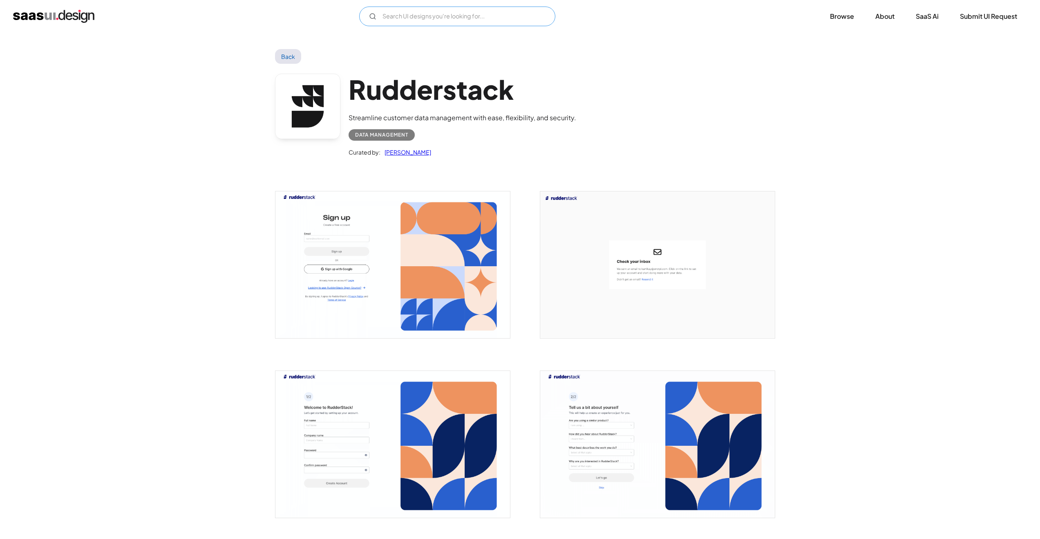
click at [434, 20] on input "Email Form" at bounding box center [457, 17] width 196 height 20
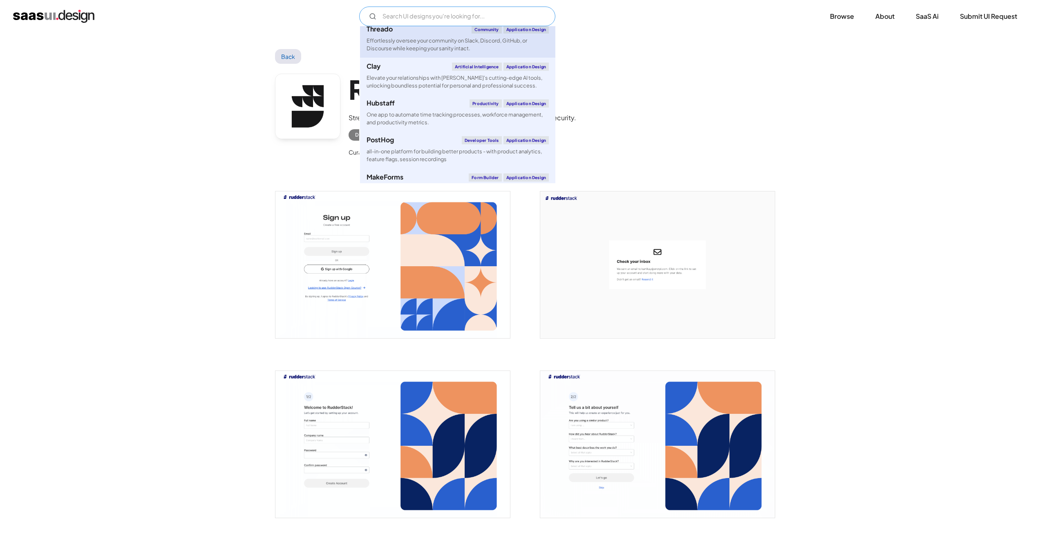
scroll to position [520, 0]
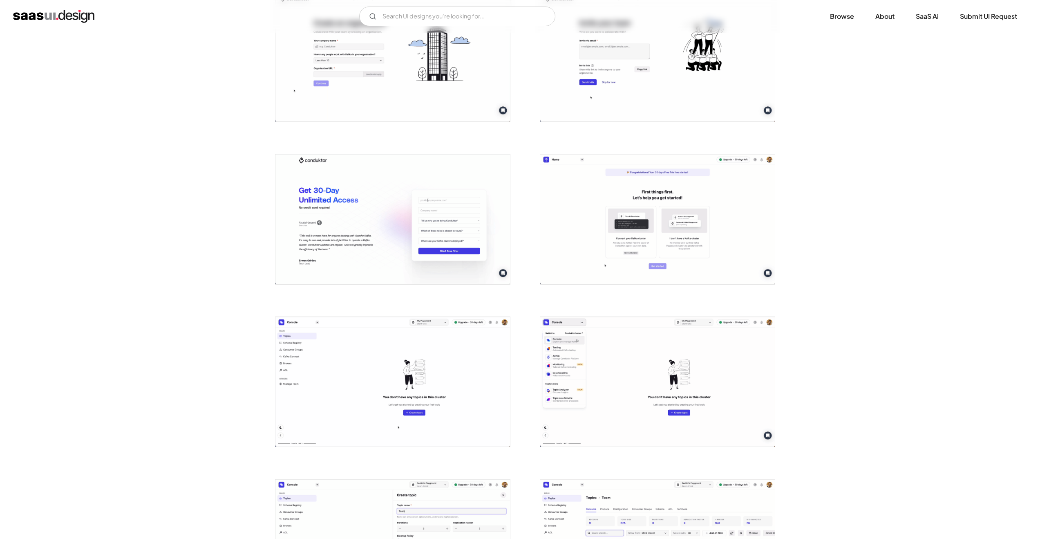
scroll to position [431, 0]
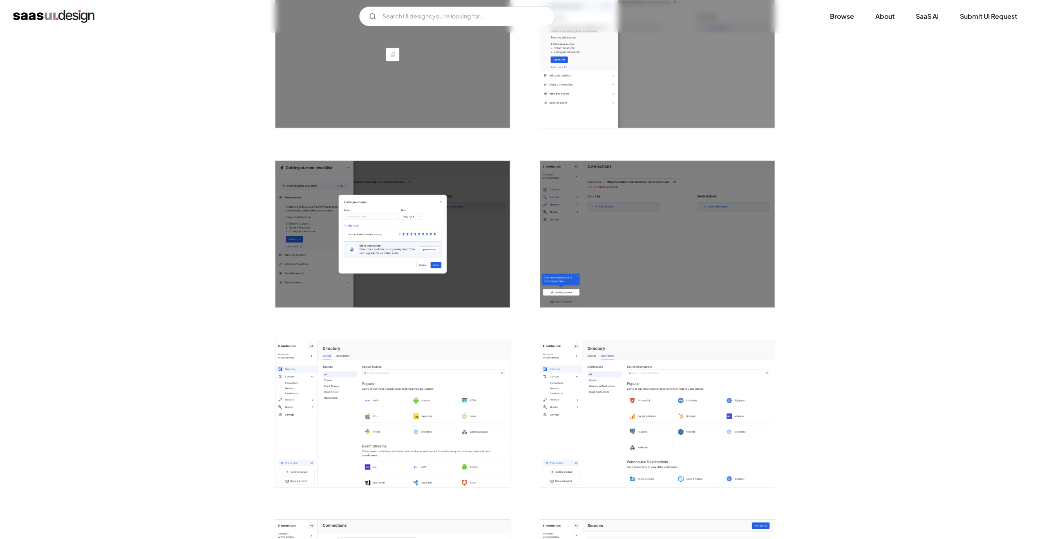
scroll to position [575, 0]
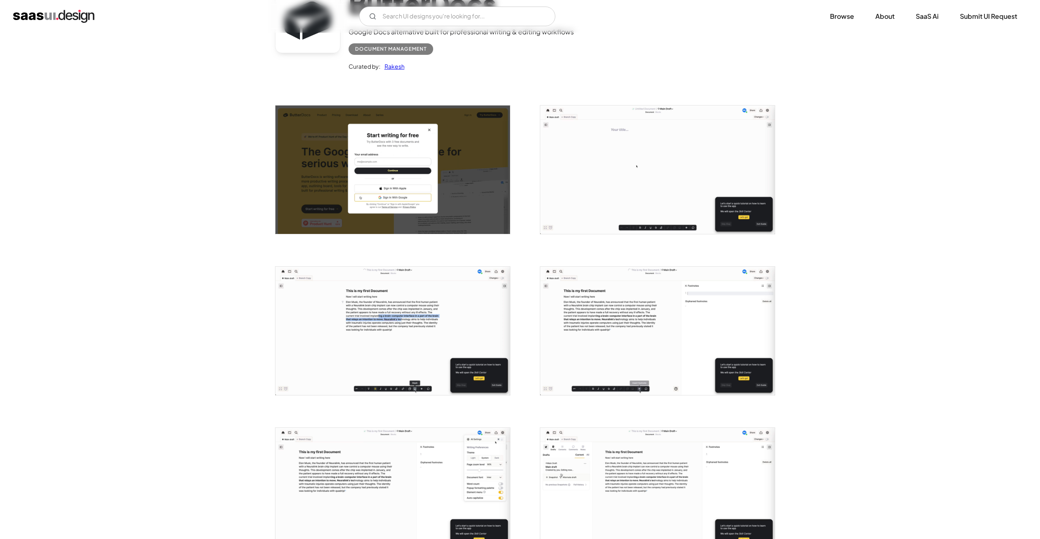
scroll to position [79, 0]
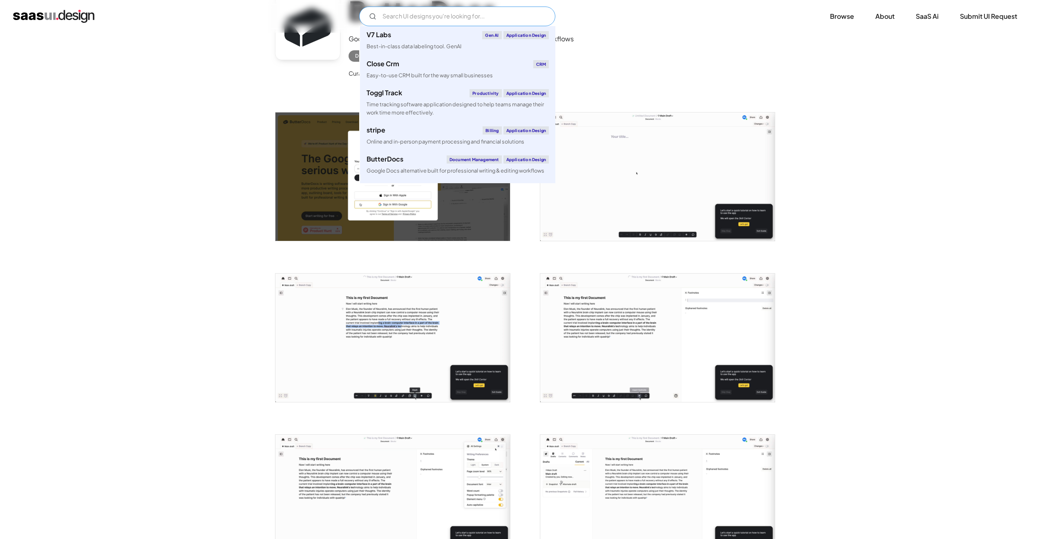
click at [444, 15] on input "Email Form" at bounding box center [457, 17] width 196 height 20
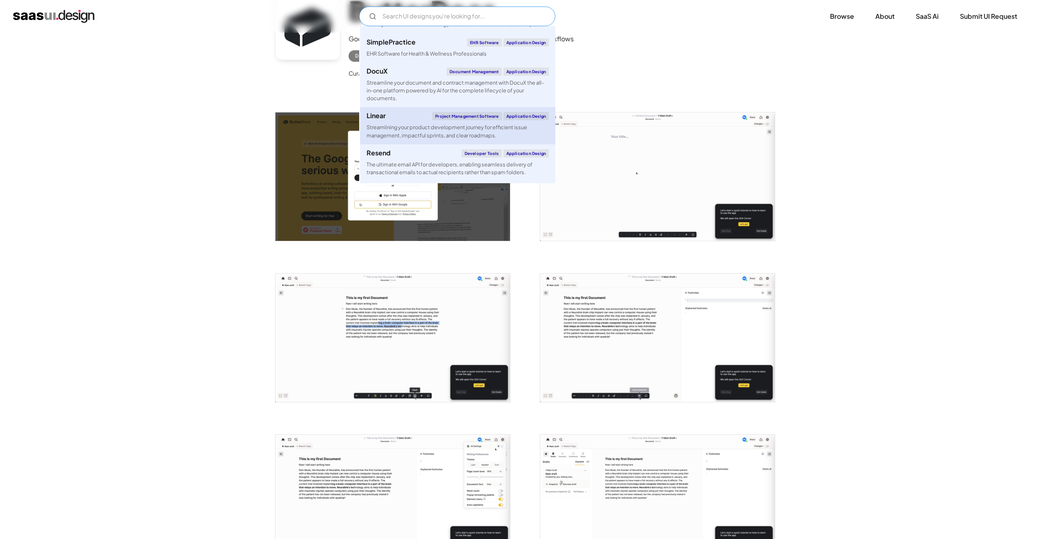
click at [413, 142] on link "Linear Project Management Software Application Design Streamlining your product…" at bounding box center [457, 125] width 195 height 37
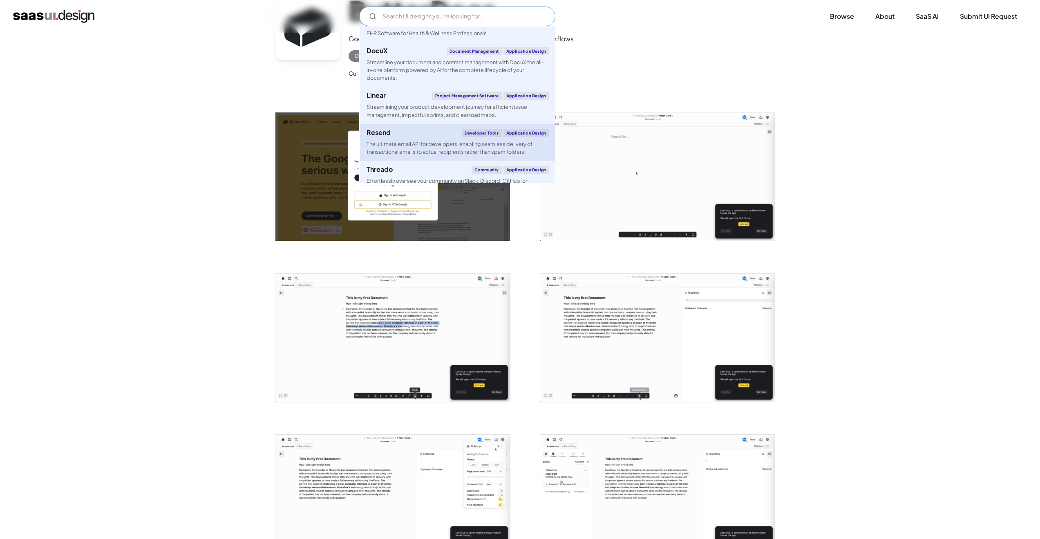
scroll to position [488, 0]
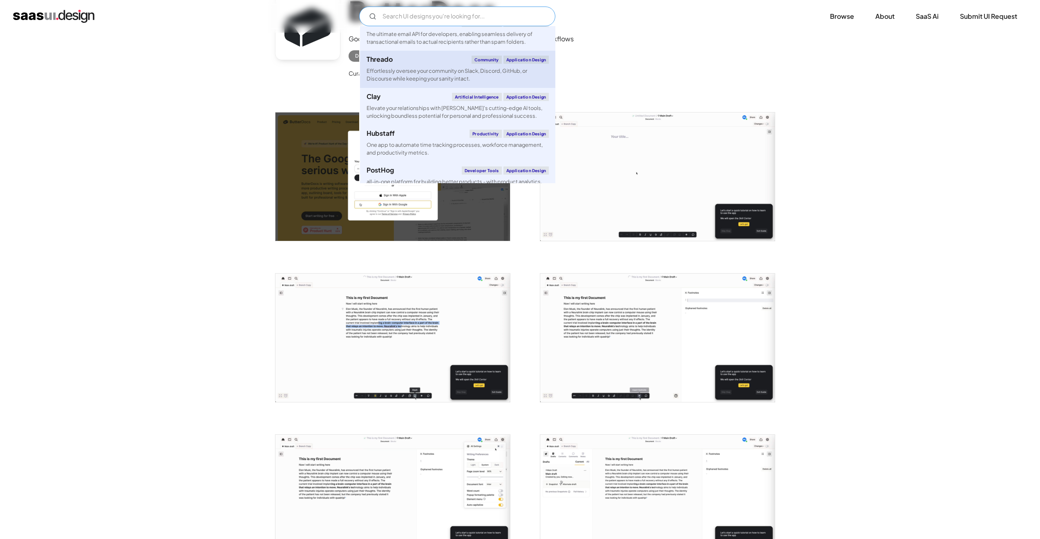
click at [439, 81] on div "Effortlessly oversee your community on Slack, Discord, GitHub, or Discourse whi…" at bounding box center [458, 75] width 182 height 16
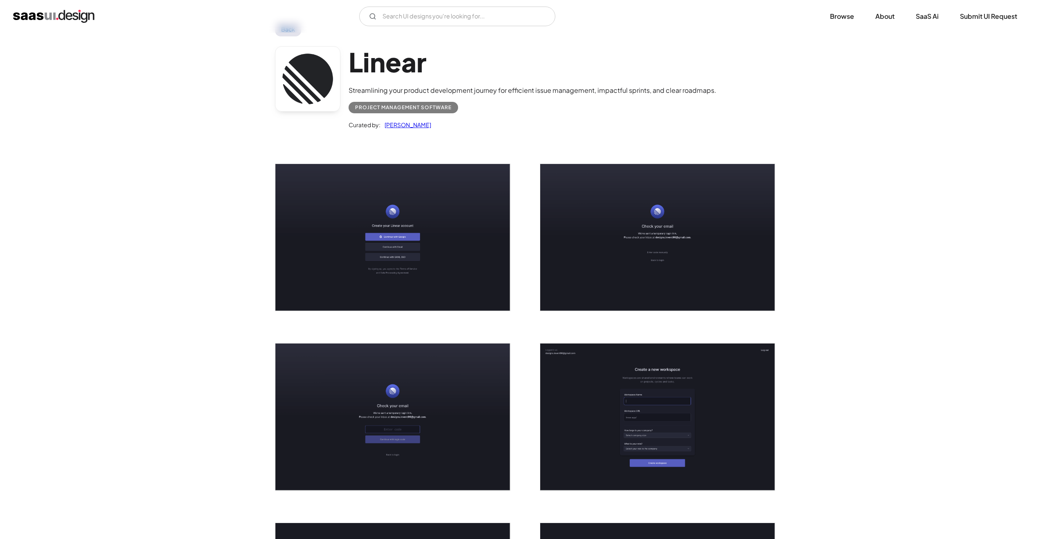
scroll to position [26, 0]
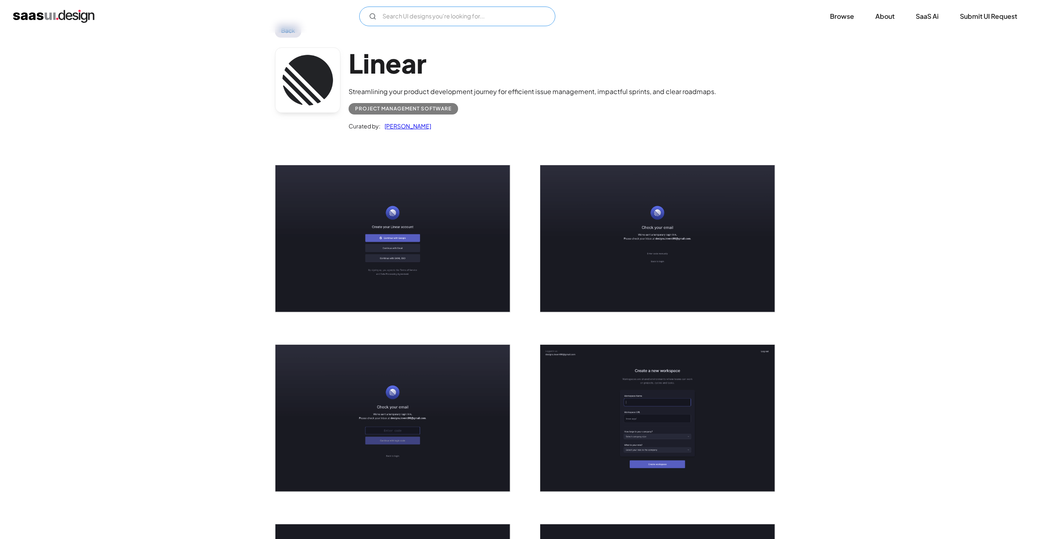
click at [407, 20] on input "Email Form" at bounding box center [457, 17] width 196 height 20
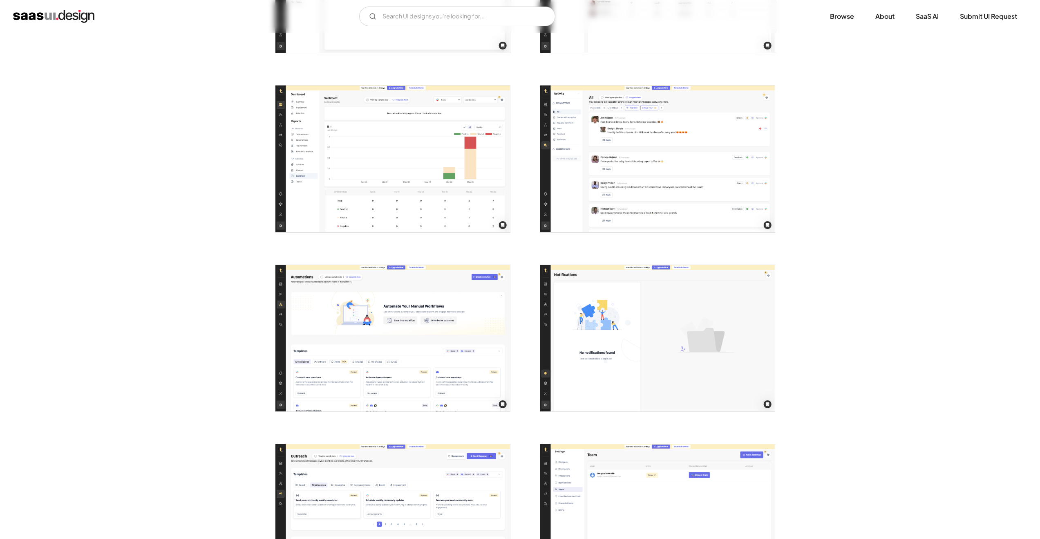
scroll to position [1363, 0]
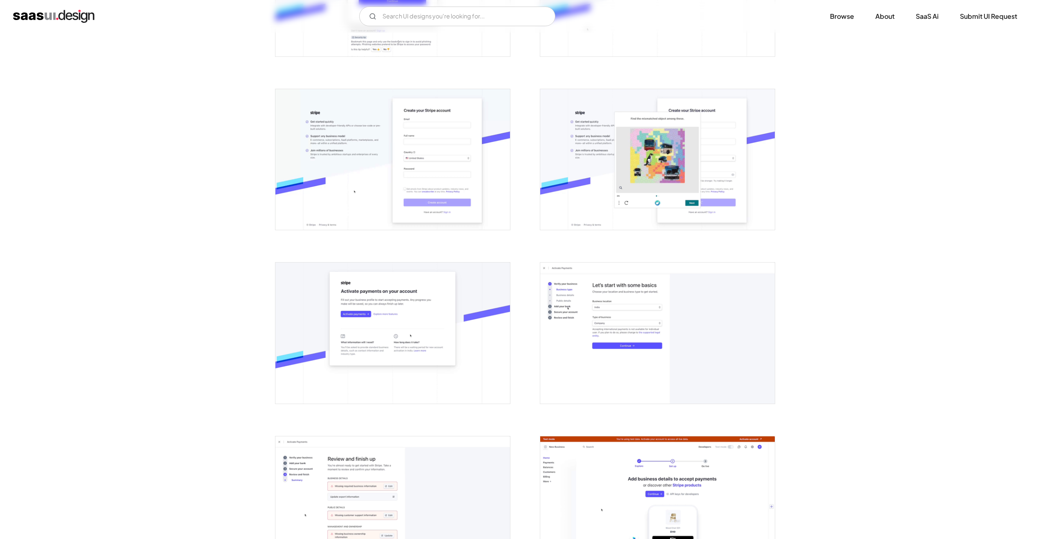
scroll to position [44, 0]
